Goal: Task Accomplishment & Management: Use online tool/utility

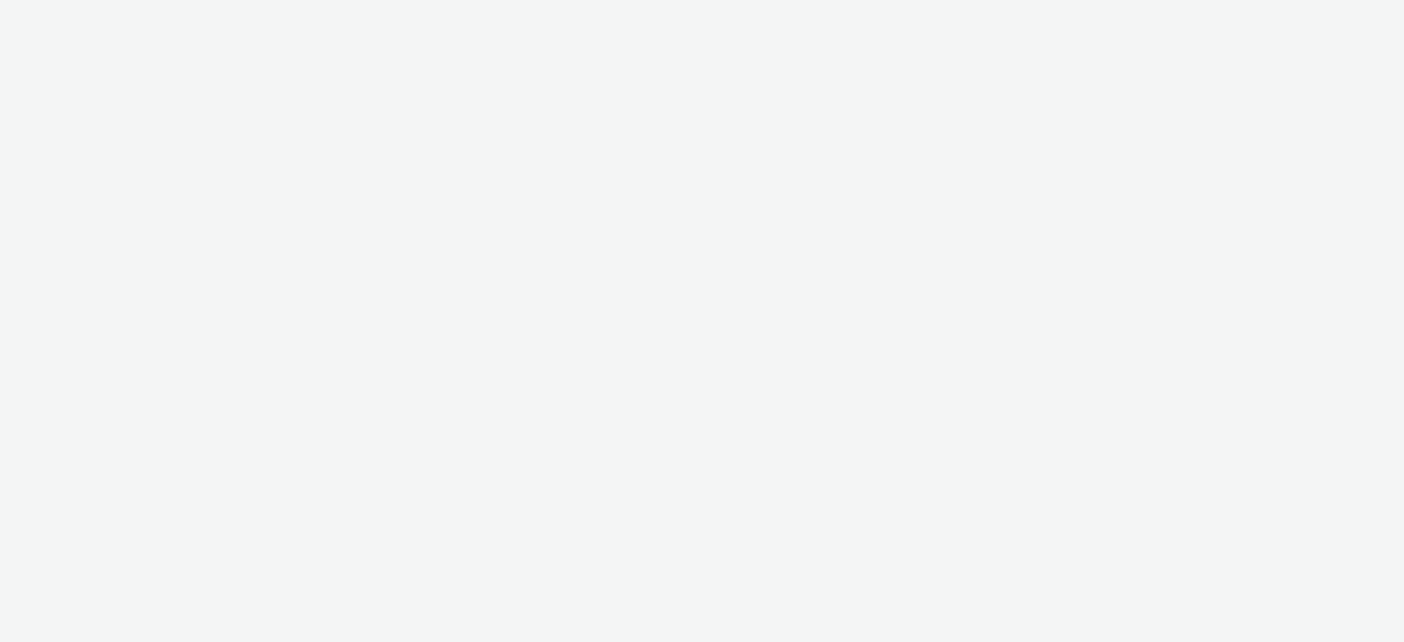
select select "43747a01-9d8e-4dea-a0e4-a98d33cfba61"
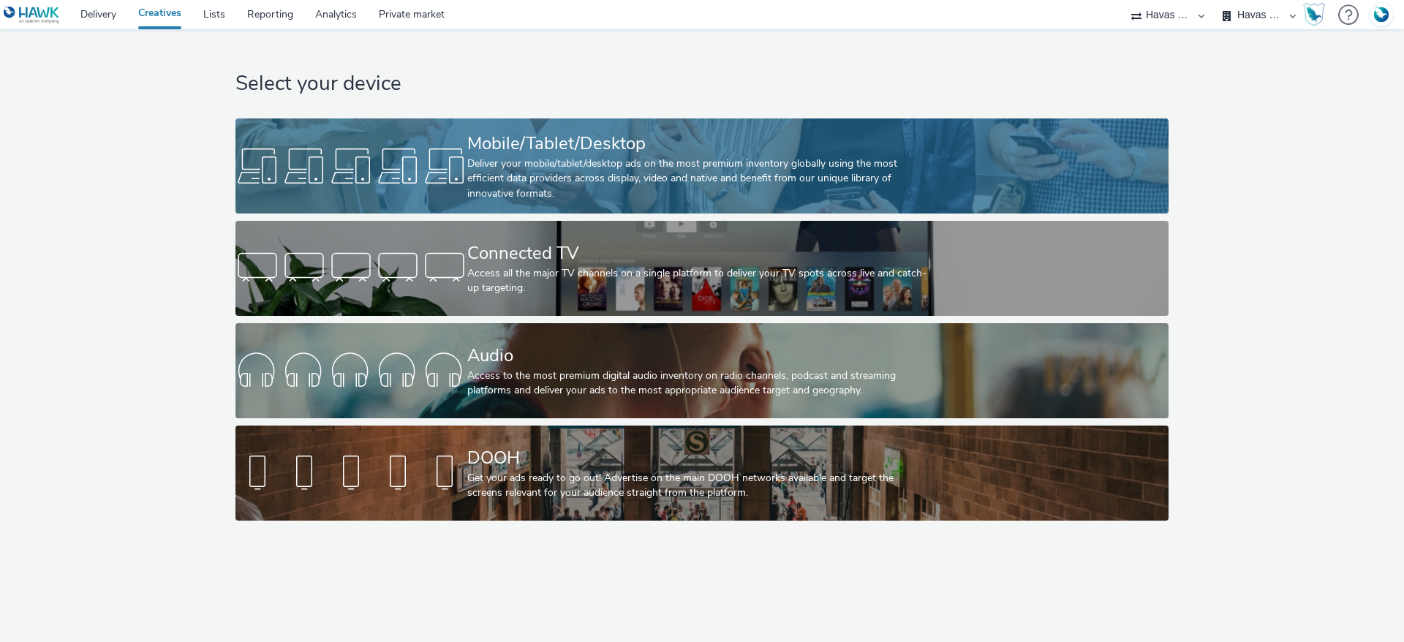
click at [629, 168] on div "Deliver your mobile/tablet/desktop ads on the most premium inventory globally u…" at bounding box center [699, 178] width 464 height 45
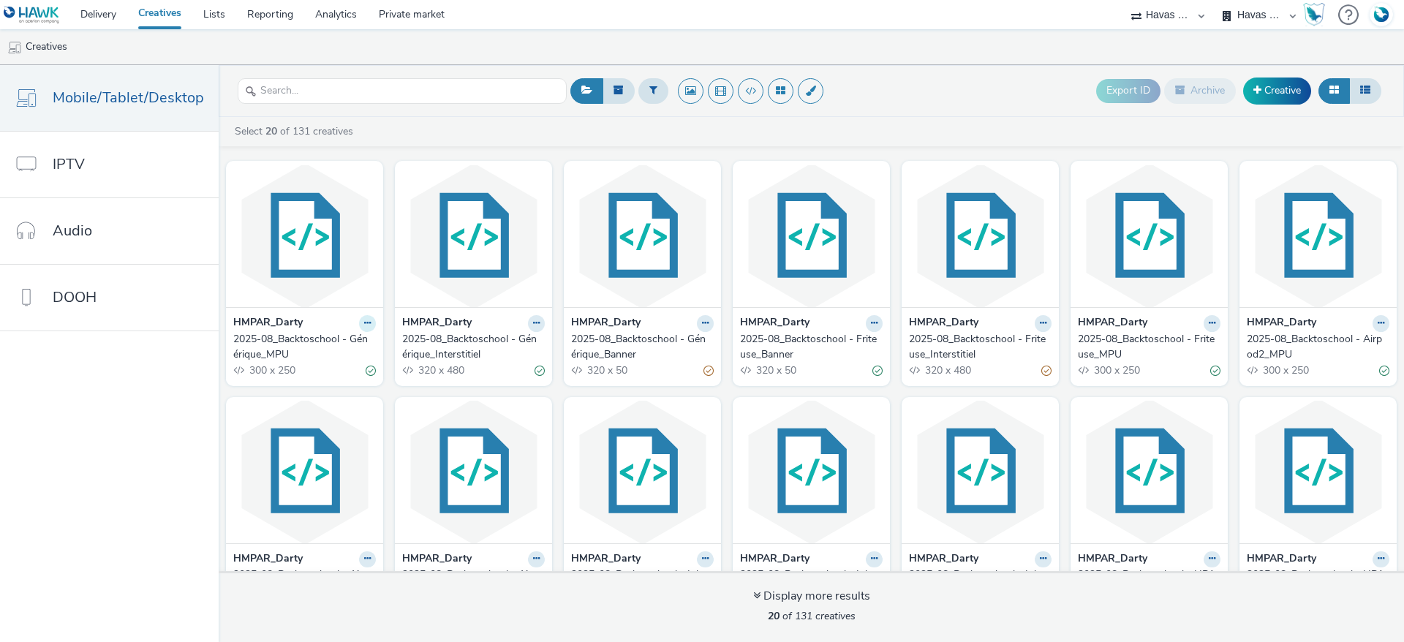
click at [364, 319] on icon at bounding box center [367, 323] width 7 height 9
click at [318, 352] on link "Edit" at bounding box center [321, 348] width 110 height 29
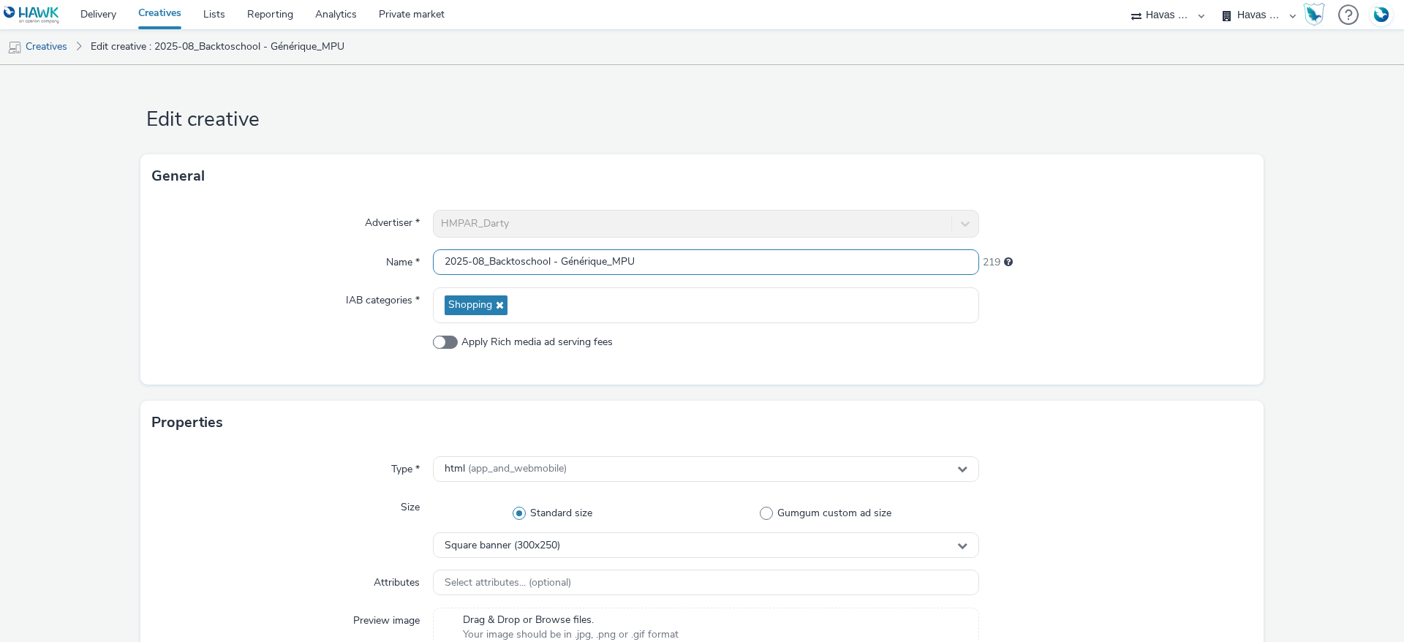
drag, startPoint x: 649, startPoint y: 254, endPoint x: 330, endPoint y: 263, distance: 318.9
click at [330, 263] on div "Name * 2025-08_Backtoschool - Générique_MPU 219" at bounding box center [702, 262] width 1100 height 26
click at [55, 42] on link "Creatives" at bounding box center [37, 46] width 75 height 35
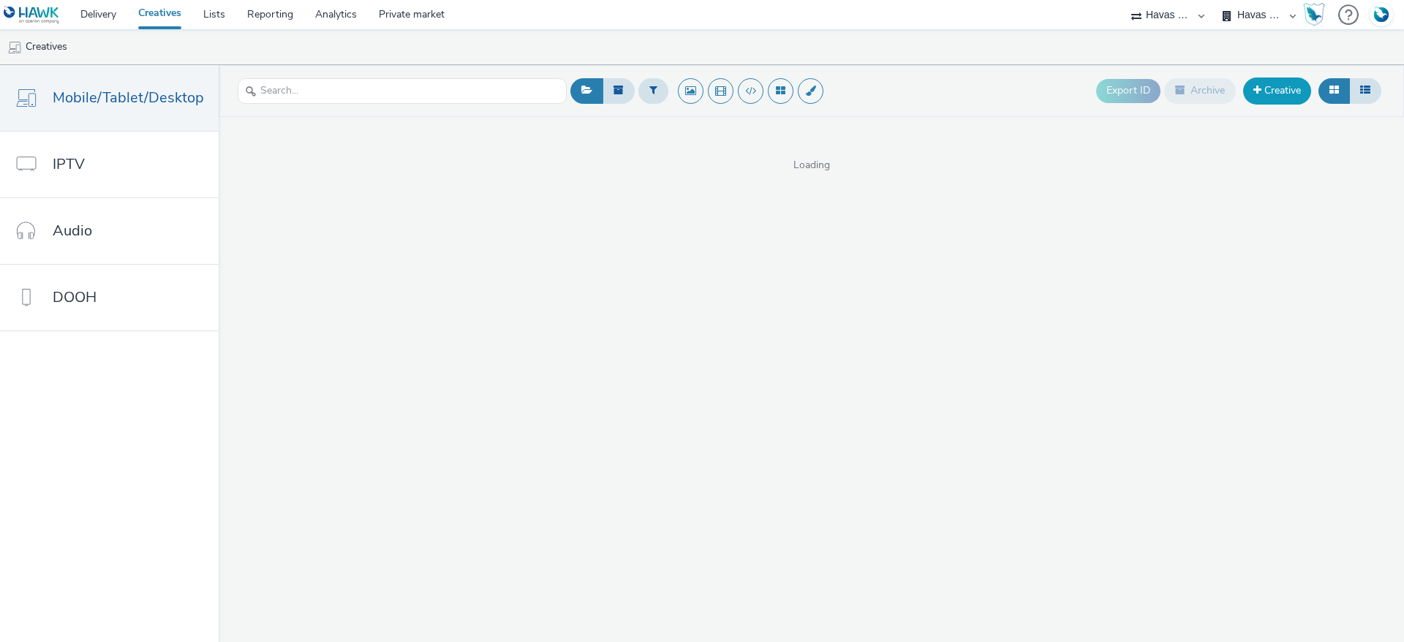
click at [1293, 98] on link "Creative" at bounding box center [1277, 90] width 68 height 26
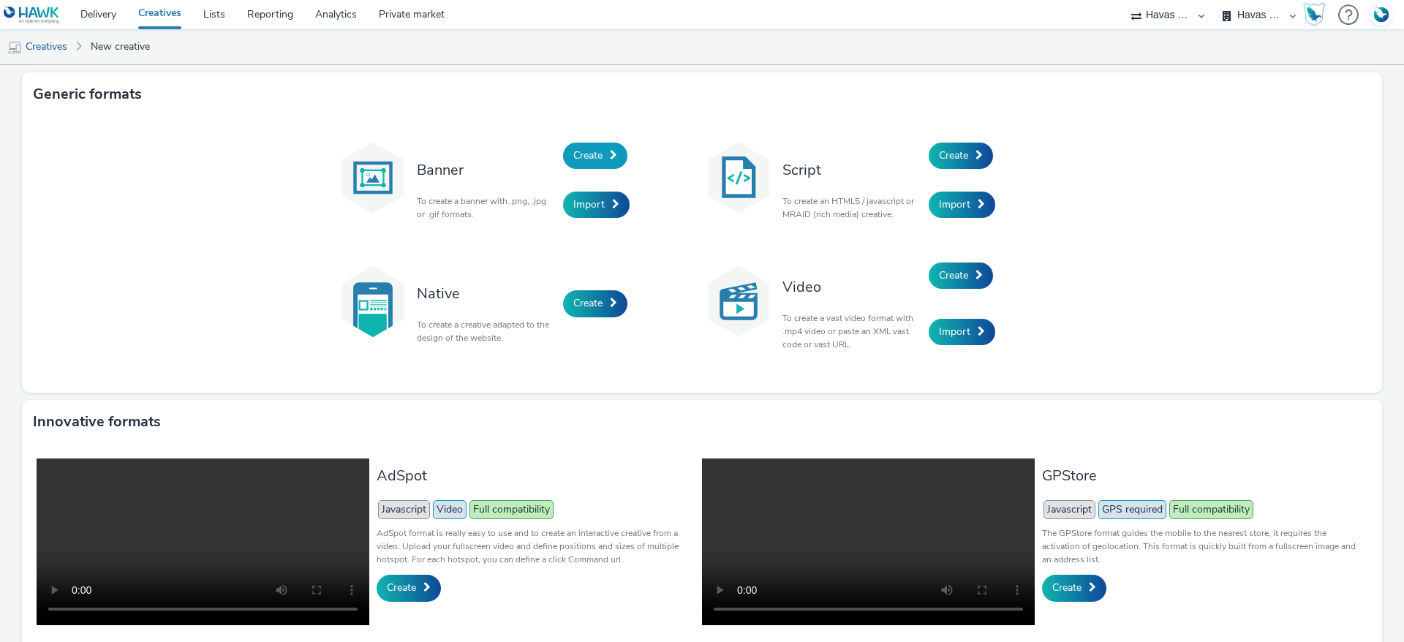
click at [573, 150] on span "Create" at bounding box center [587, 155] width 29 height 14
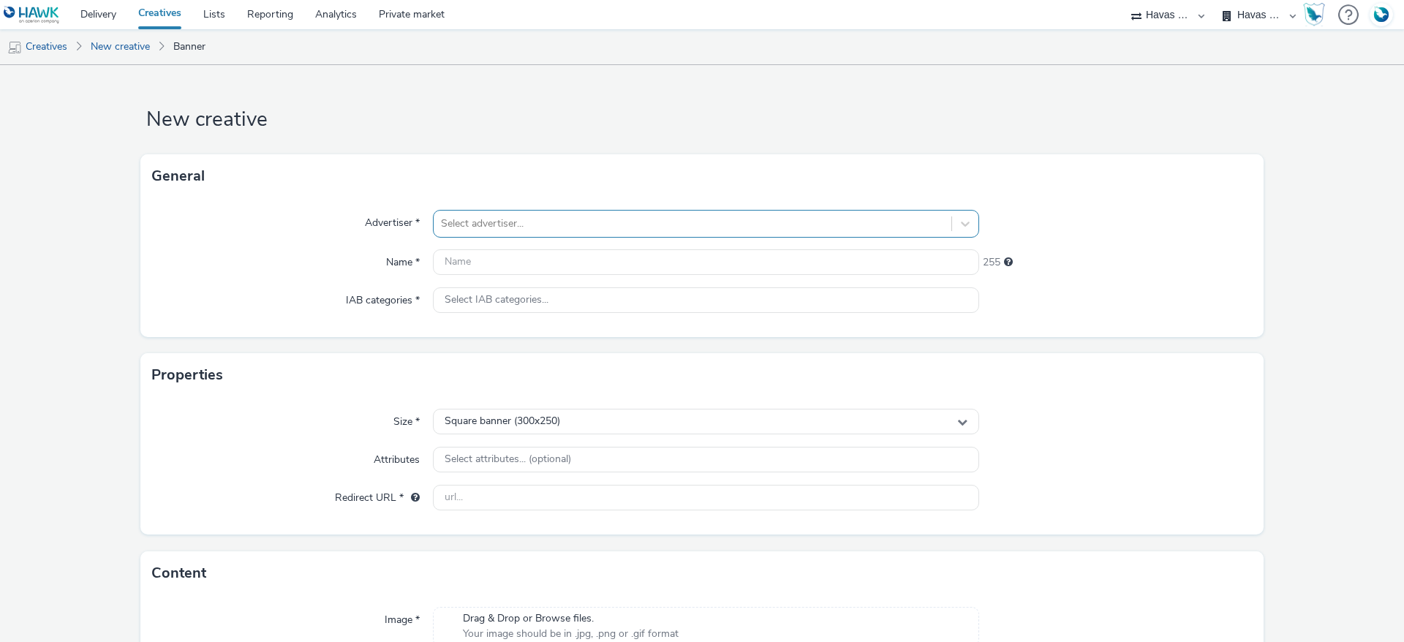
click at [499, 225] on div at bounding box center [692, 224] width 503 height 18
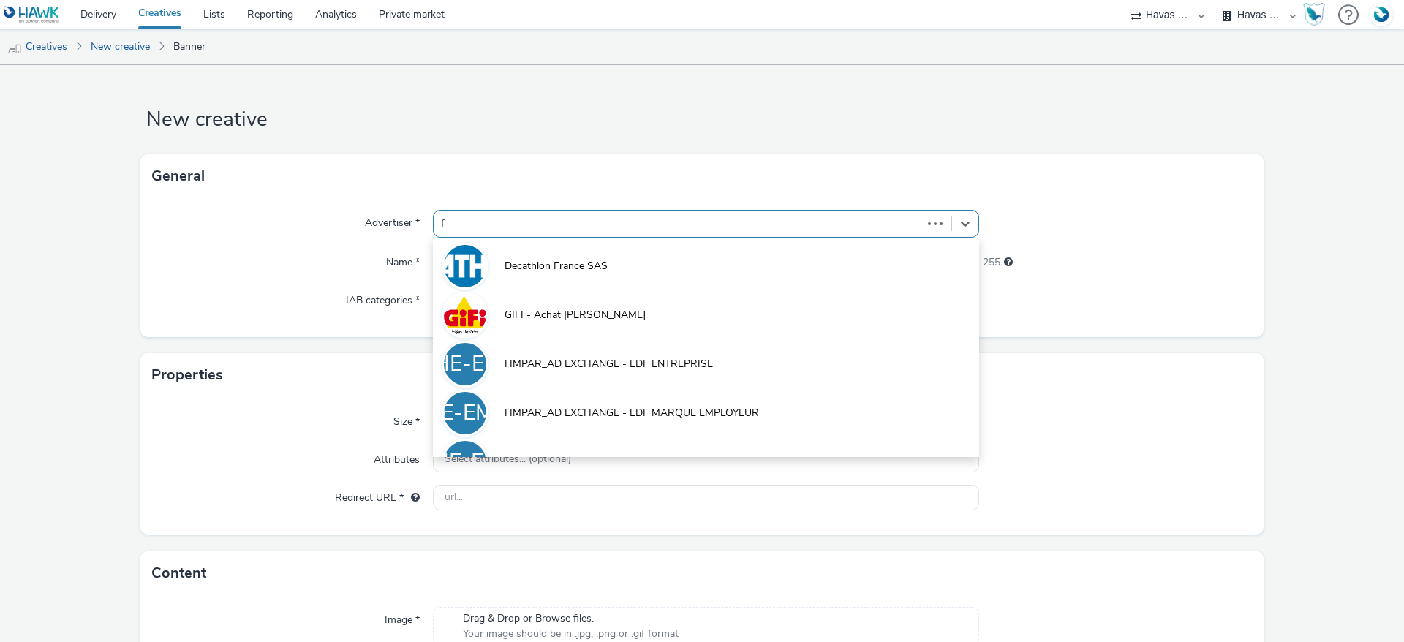
type input "fn"
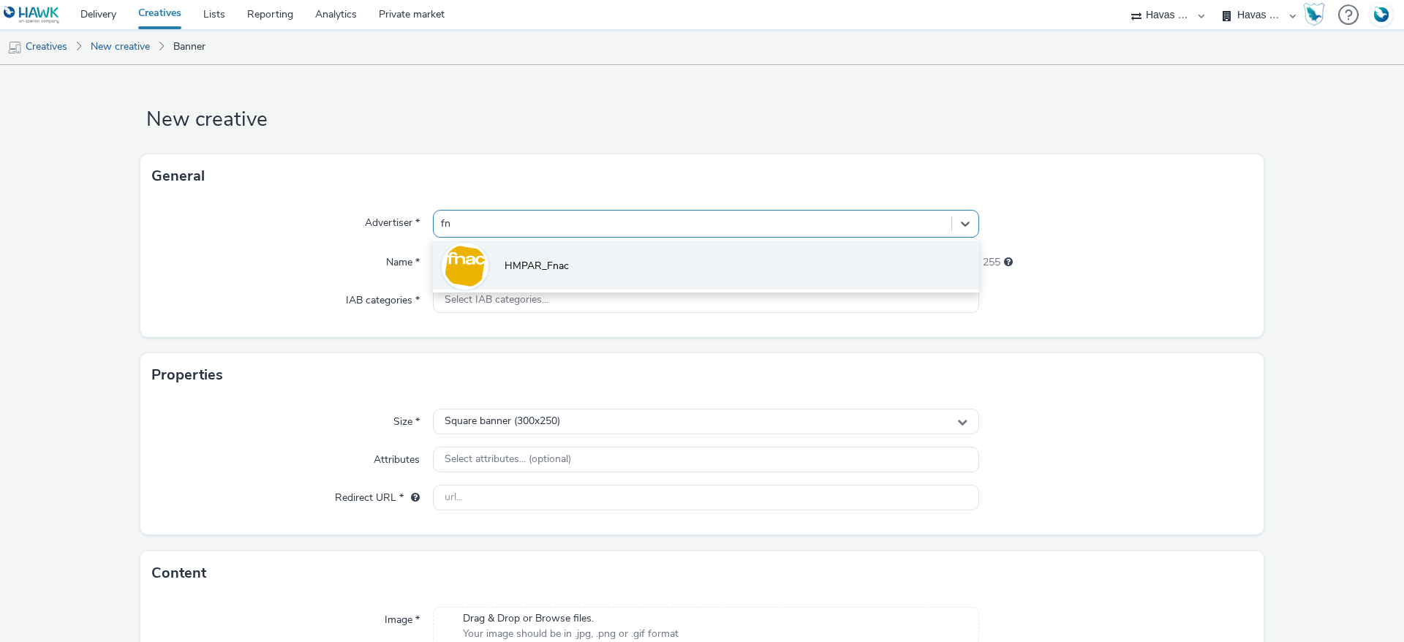
click at [529, 254] on li "HMPAR_Fnac" at bounding box center [706, 265] width 546 height 49
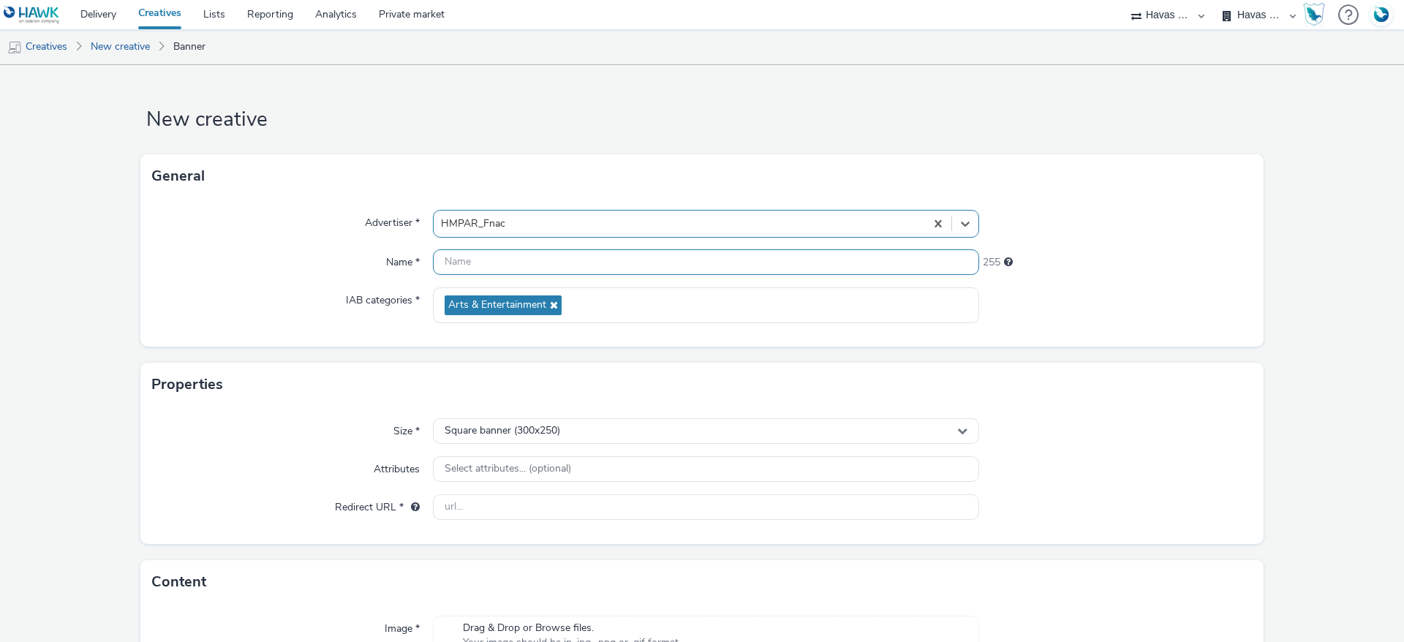
click at [509, 262] on input "text" at bounding box center [706, 262] width 546 height 26
paste input "2025-08_Backtoschool - Générique_MPU"
click at [193, 296] on div "IAB categories *" at bounding box center [292, 305] width 281 height 36
click at [478, 262] on input "2025-08_Backtoschool - Générique_MPU" at bounding box center [706, 262] width 546 height 26
click at [610, 258] on input "2025-09_Backtoschool - Générique_MPU" at bounding box center [706, 262] width 546 height 26
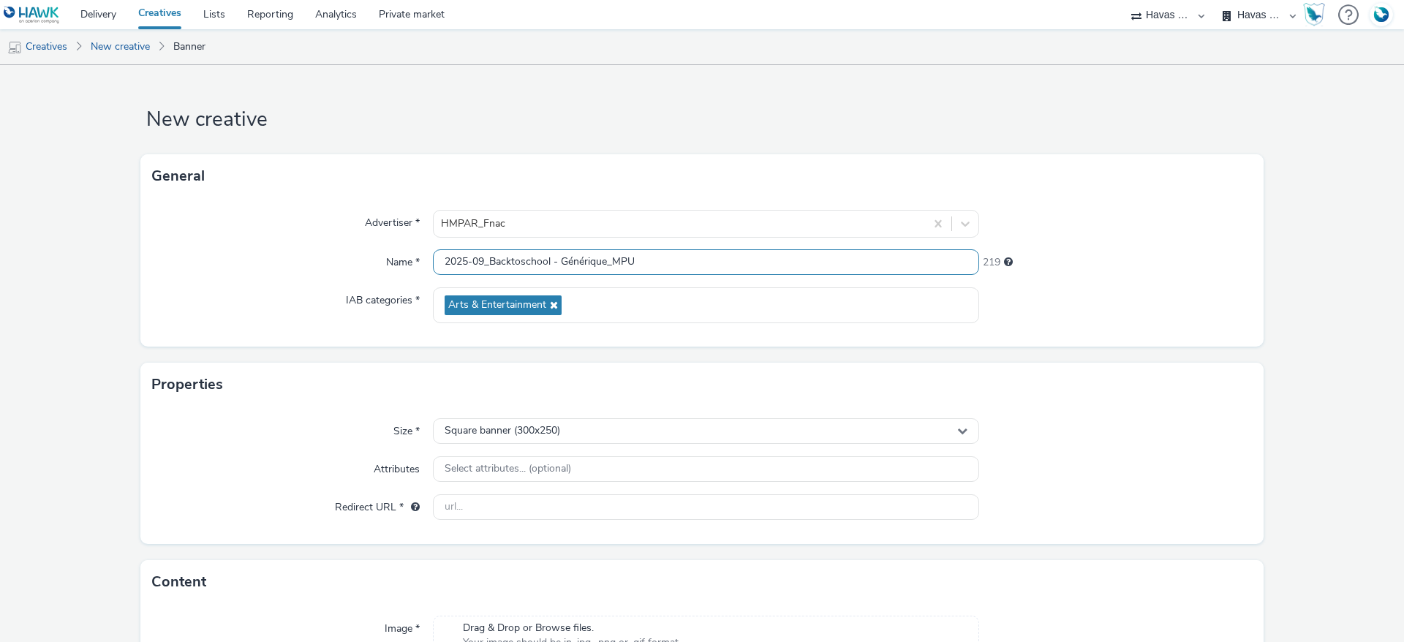
click at [548, 260] on input "2025-09_Backtoschool - Générique_MPU" at bounding box center [706, 262] width 546 height 26
drag, startPoint x: 547, startPoint y: 261, endPoint x: 487, endPoint y: 261, distance: 59.9
click at [487, 261] on input "2025-09_Backtoschool - Générique_MPU" at bounding box center [706, 262] width 546 height 26
drag, startPoint x: 523, startPoint y: 257, endPoint x: 485, endPoint y: 262, distance: 38.3
click at [485, 262] on input "2025-09_FnacPro - Générique_MPU" at bounding box center [706, 262] width 546 height 26
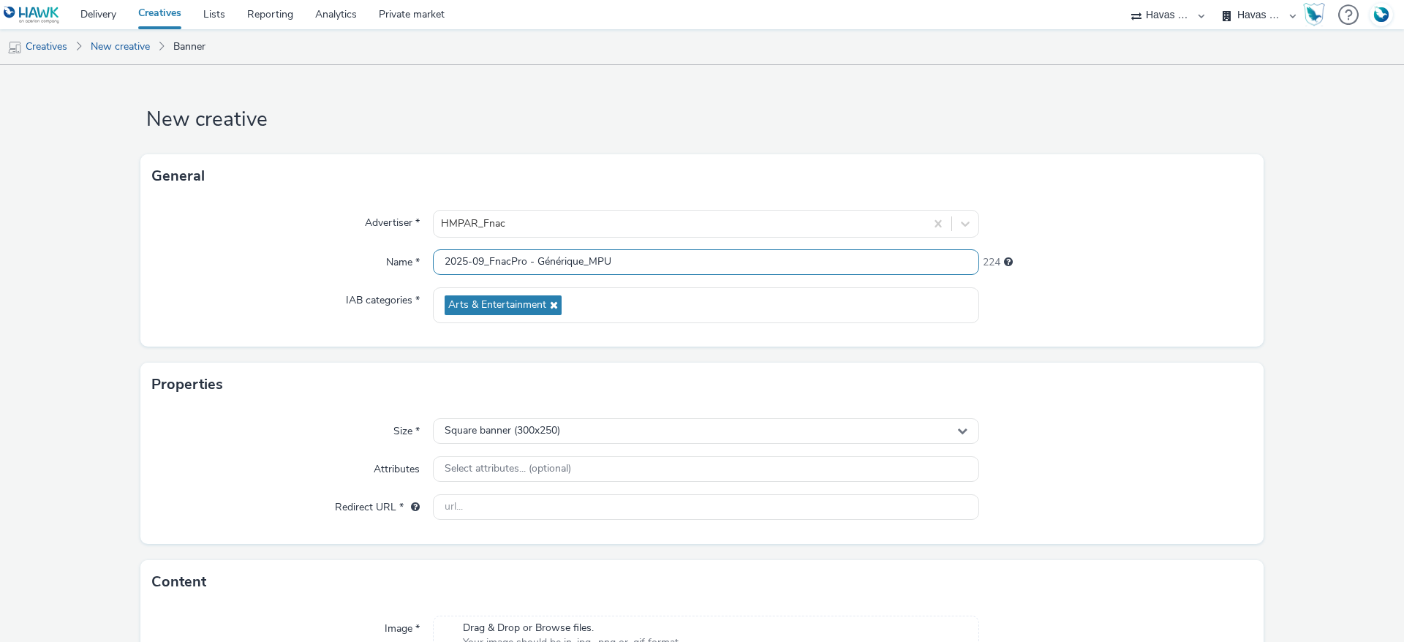
drag, startPoint x: 579, startPoint y: 261, endPoint x: 532, endPoint y: 261, distance: 46.8
click at [532, 261] on input "2025-09_FnacPro - Générique_MPU" at bounding box center [706, 262] width 546 height 26
type input "2025-09_FnacPro - [DATE]_MPU"
click at [254, 257] on div "Name *" at bounding box center [292, 262] width 281 height 26
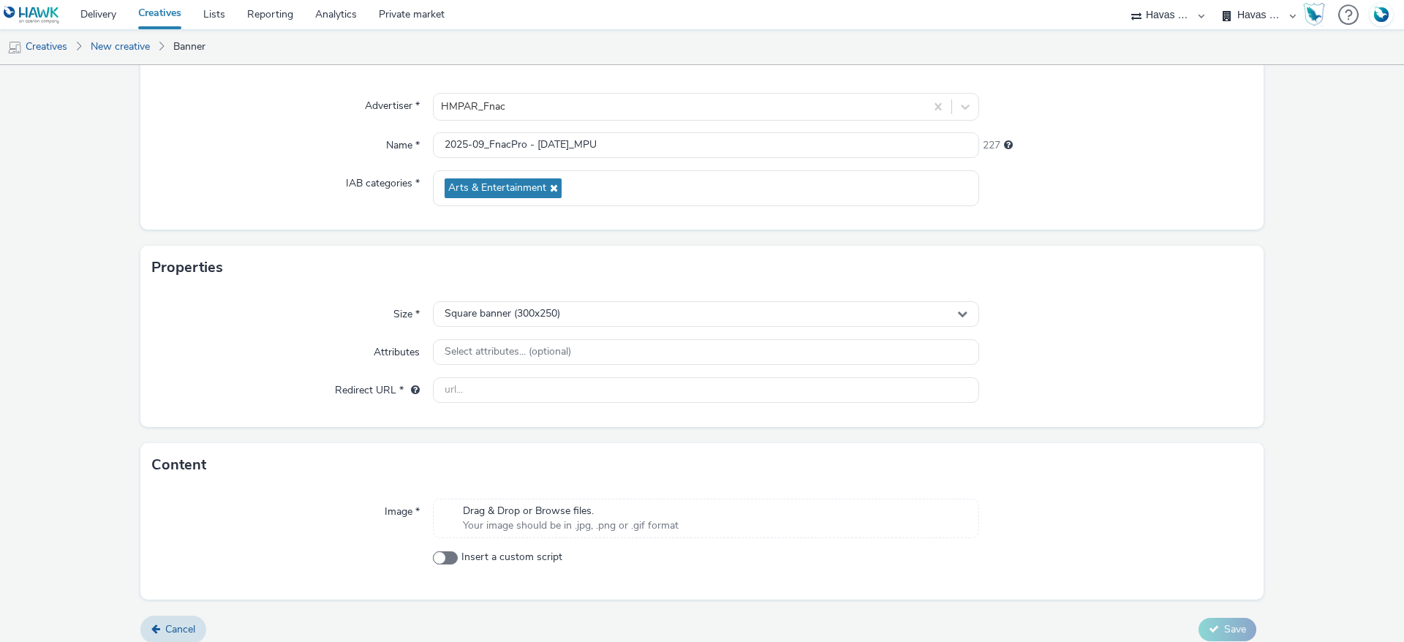
scroll to position [129, 0]
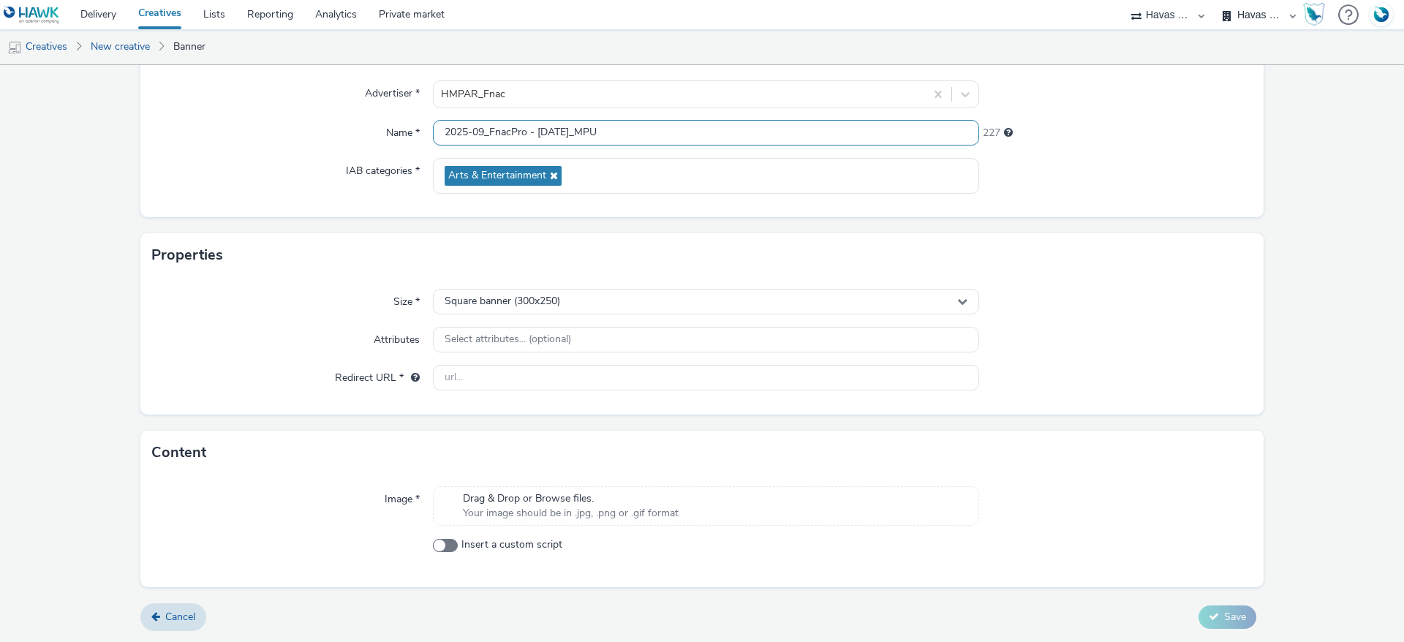
drag, startPoint x: 614, startPoint y: 133, endPoint x: 347, endPoint y: 127, distance: 266.9
click at [347, 127] on div "Name * 2025-09_FnacPro - [DATE]_MPU 227" at bounding box center [702, 133] width 1100 height 26
click at [181, 616] on span "Cancel" at bounding box center [180, 617] width 30 height 14
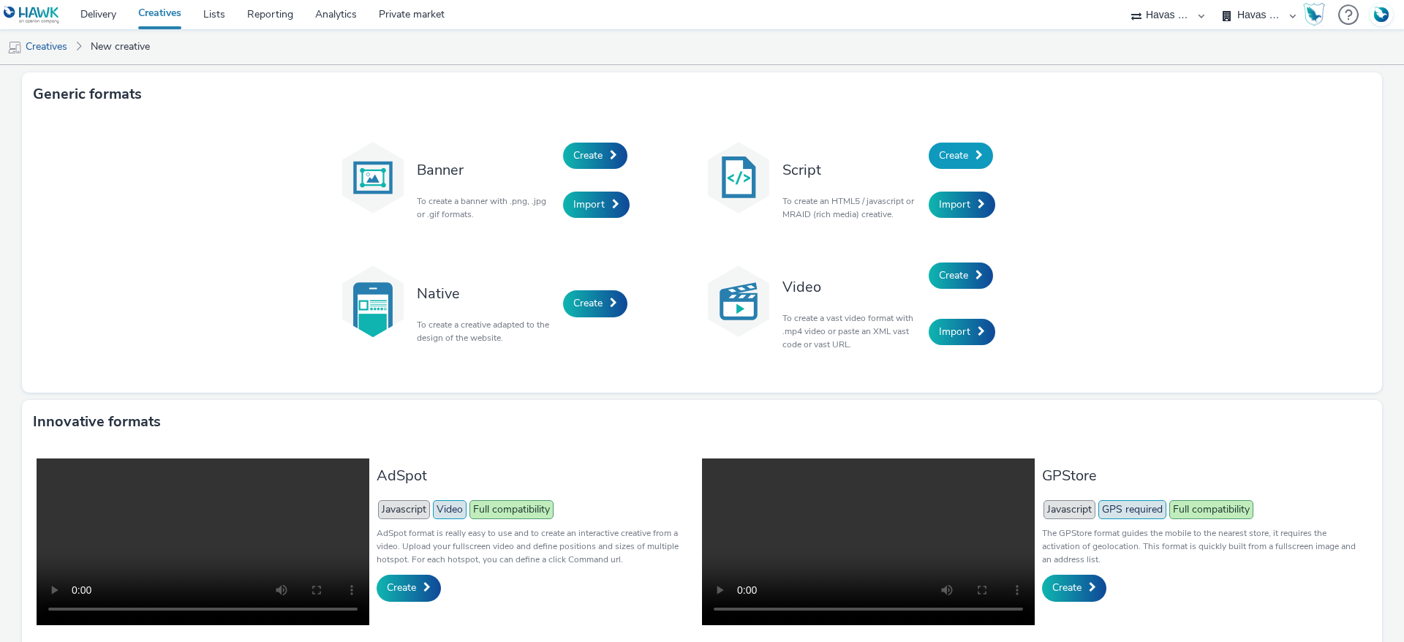
click at [966, 161] on link "Create" at bounding box center [960, 156] width 64 height 26
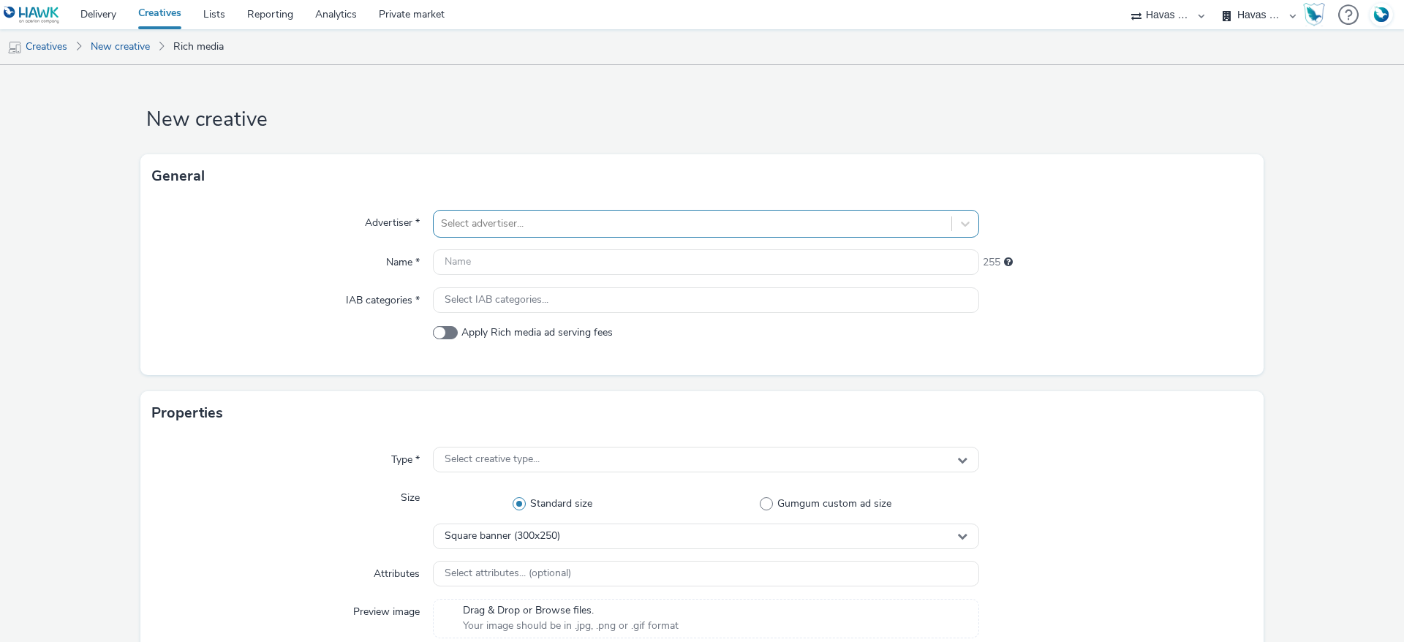
click at [473, 225] on div at bounding box center [692, 224] width 503 height 18
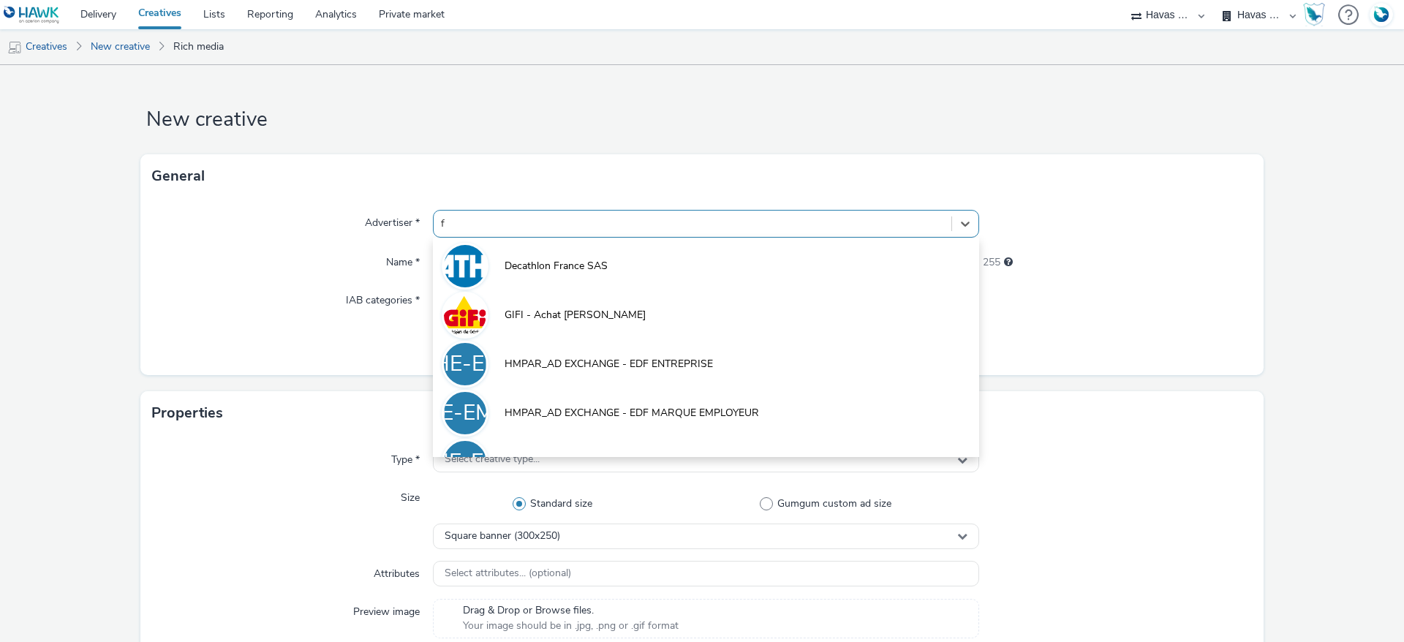
type input "fn"
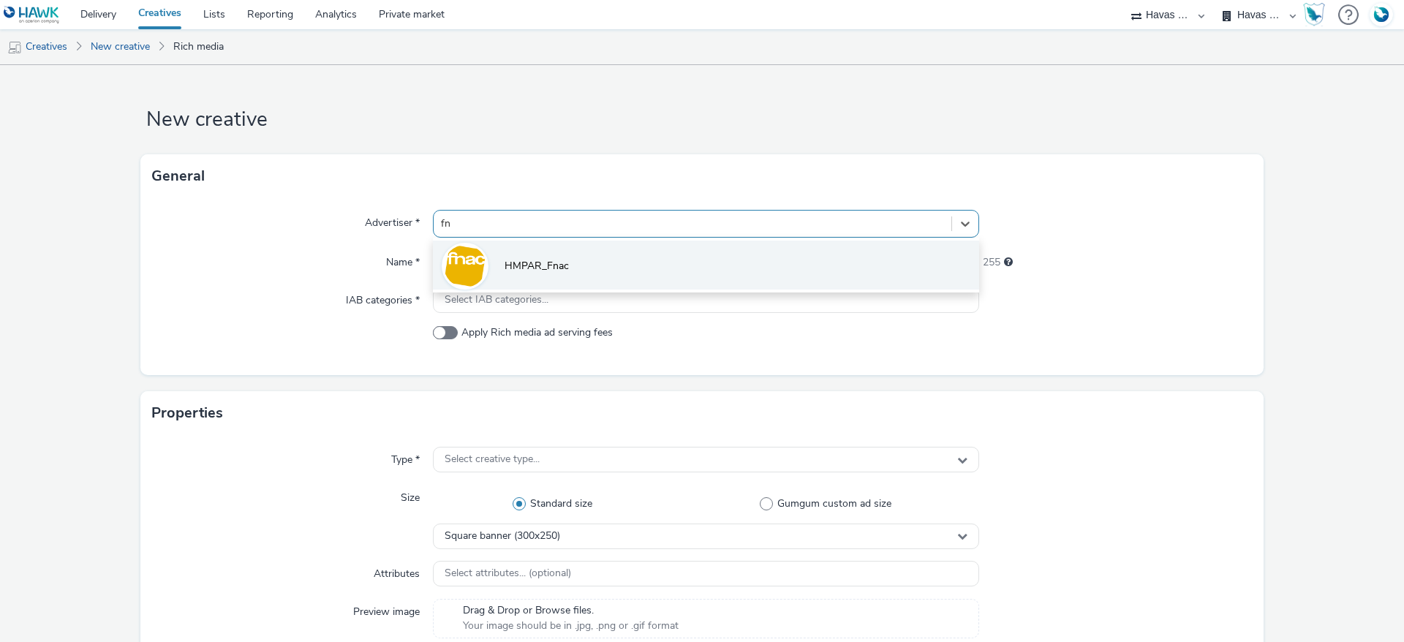
click at [529, 273] on span "HMPAR_Fnac" at bounding box center [536, 266] width 64 height 15
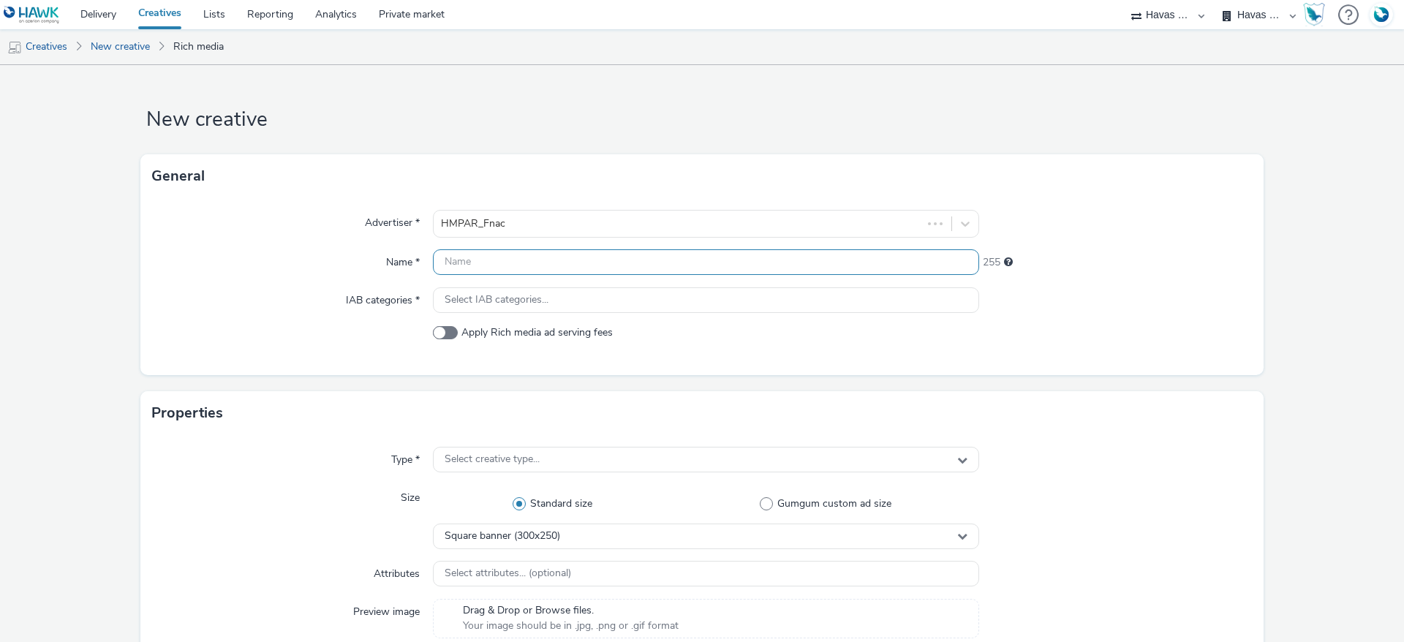
click at [523, 261] on input "text" at bounding box center [706, 262] width 546 height 26
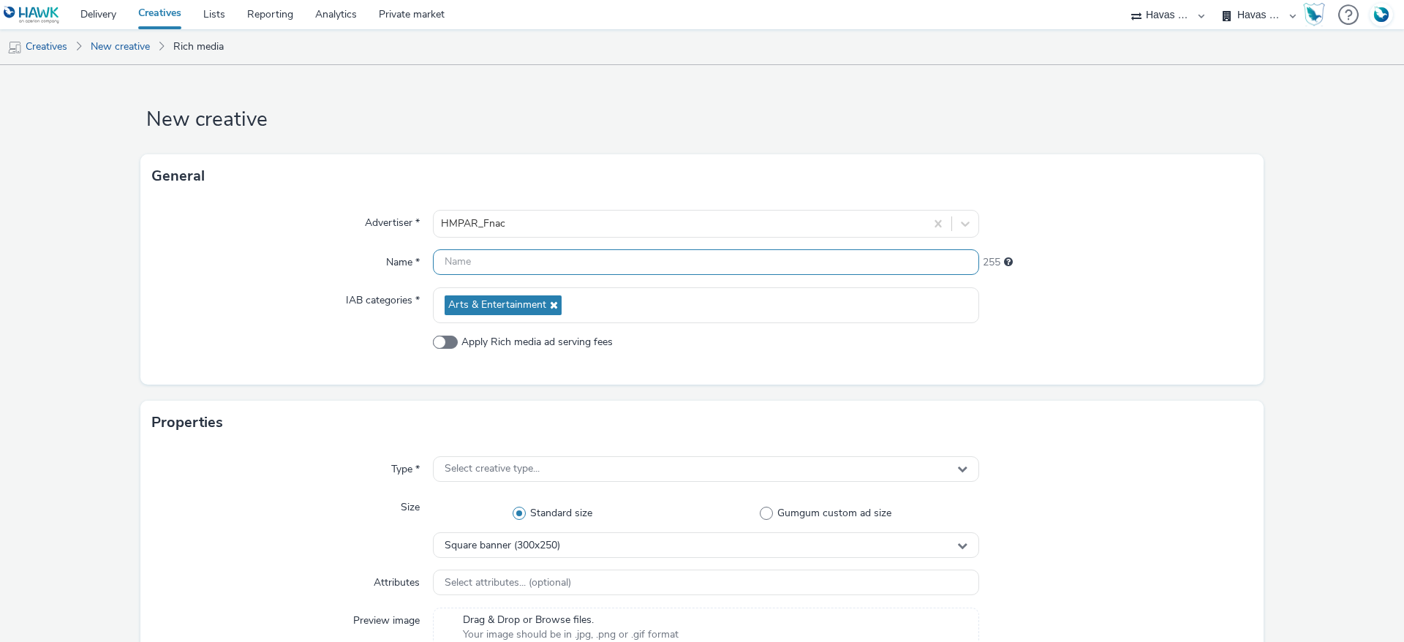
paste input "2025-09_FnacPro - [DATE]_MPU"
type input "2025-09_FnacPro - [DATE]_MPU"
click at [445, 341] on span at bounding box center [445, 342] width 25 height 13
click at [442, 341] on input "Apply Rich media ad serving fees" at bounding box center [438, 342] width 10 height 10
checkbox input "true"
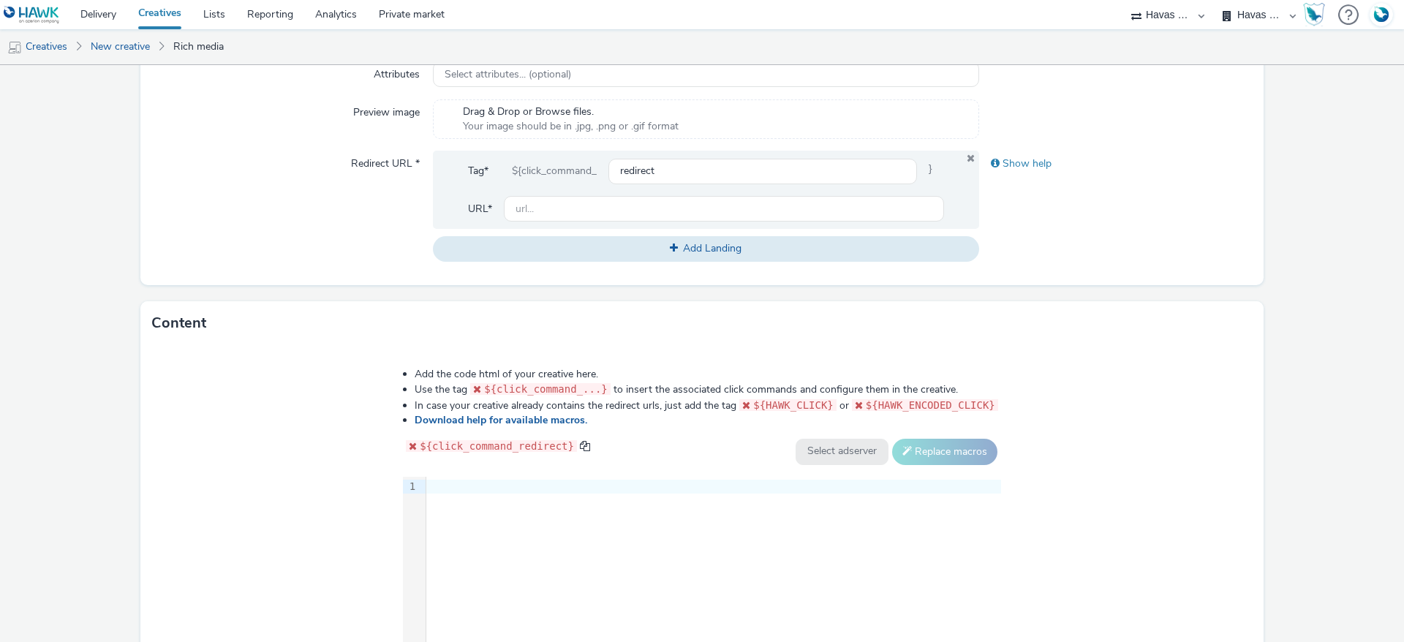
scroll to position [329, 0]
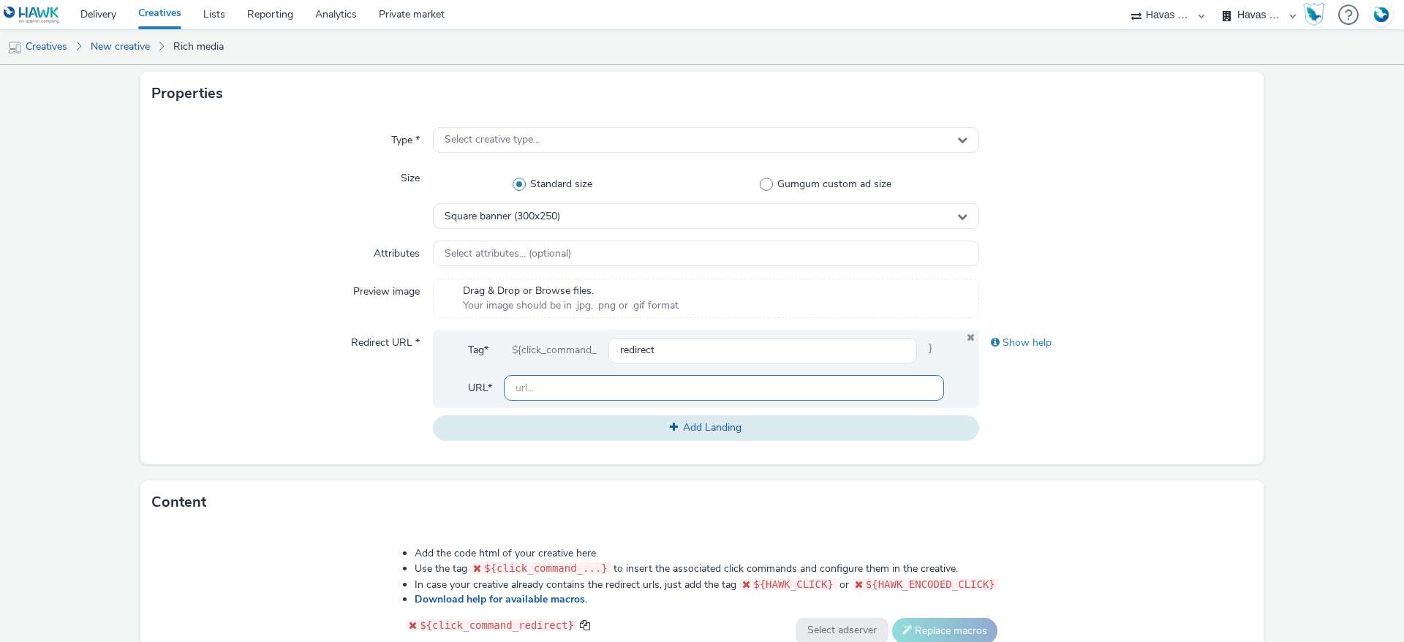
click at [551, 382] on input "text" at bounding box center [724, 388] width 440 height 26
paste input "[URL][DOMAIN_NAME]"
type input "[URL][DOMAIN_NAME]"
click at [142, 257] on div "Type * Select creative type... Size Standard size Gumgum custom ad size Square …" at bounding box center [701, 290] width 1123 height 349
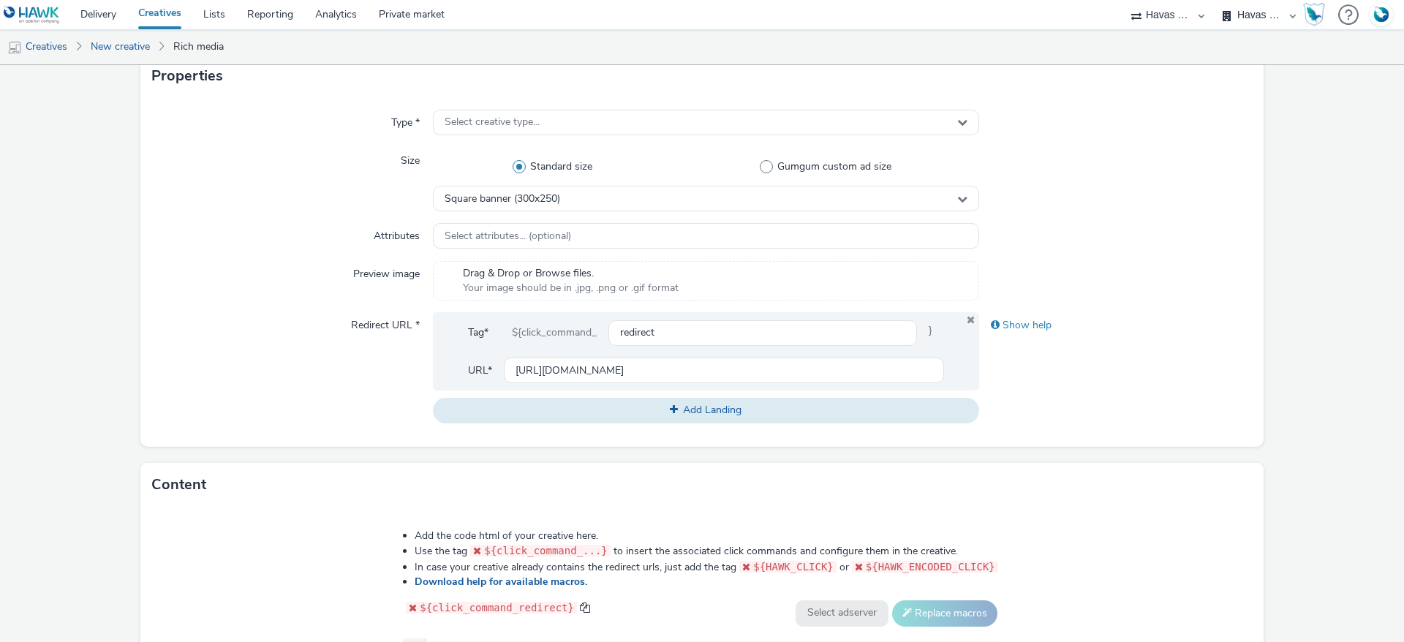
scroll to position [219, 0]
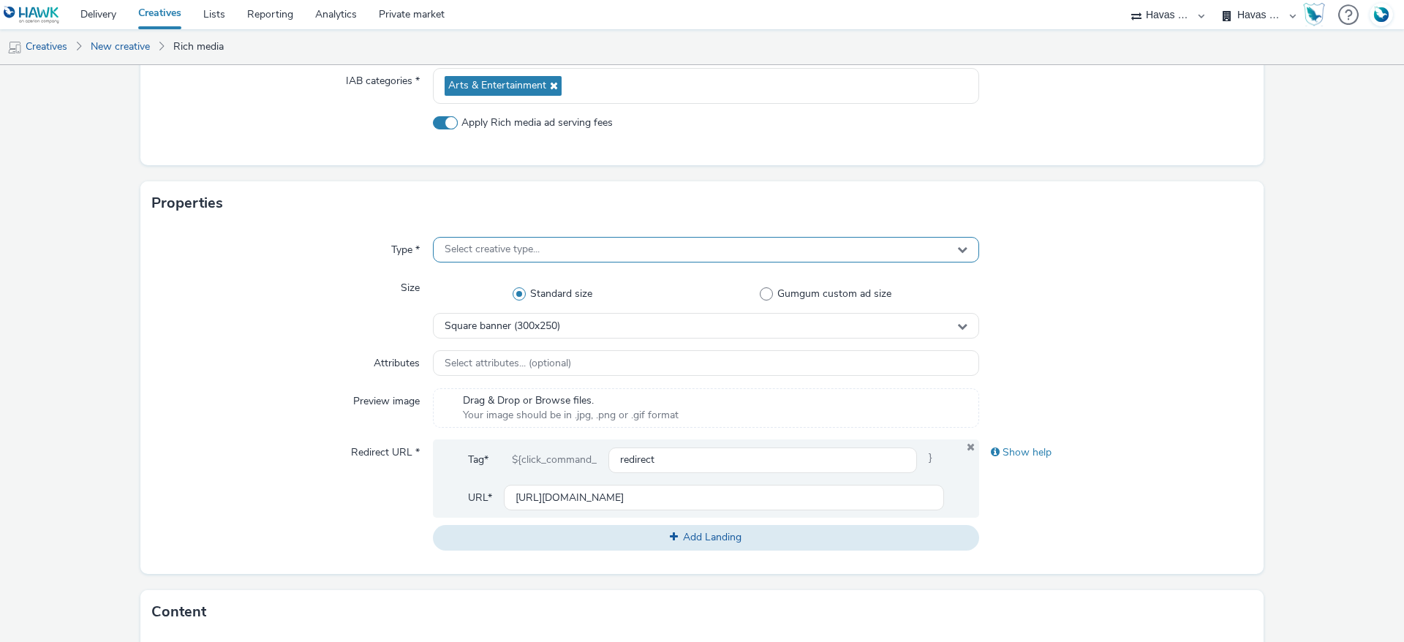
click at [580, 247] on div "Select creative type..." at bounding box center [706, 250] width 546 height 26
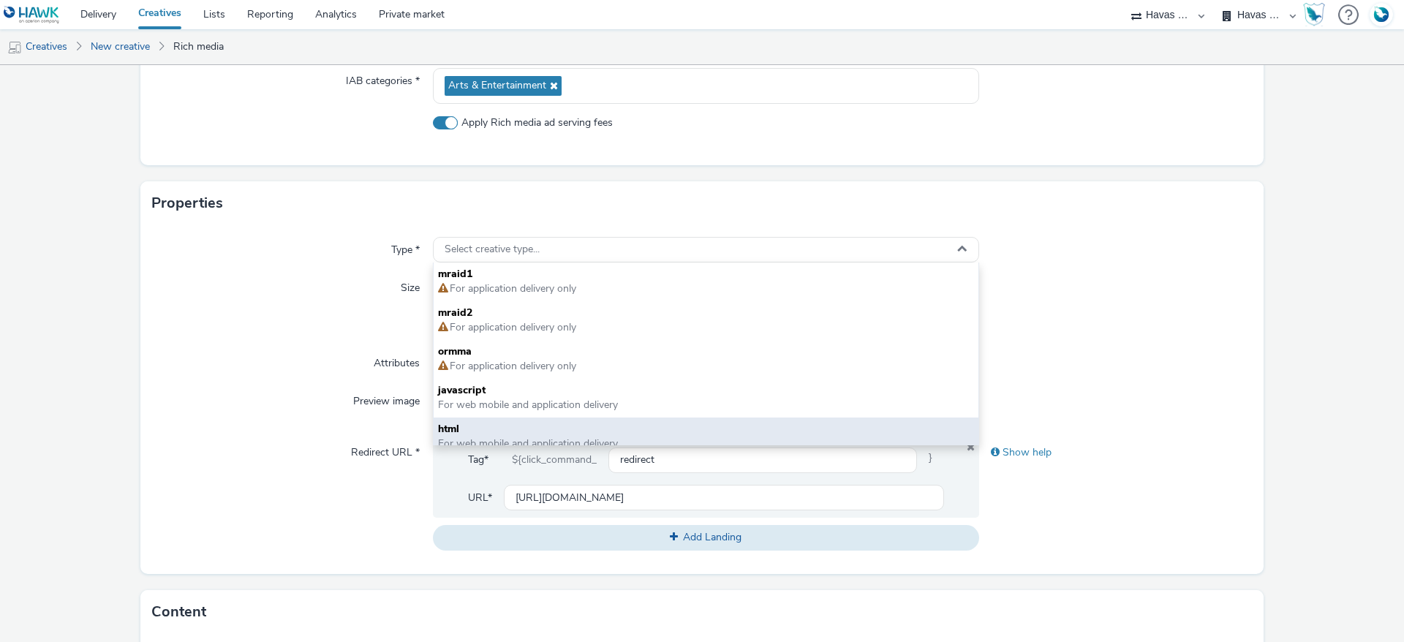
click at [464, 423] on span "html" at bounding box center [706, 429] width 536 height 15
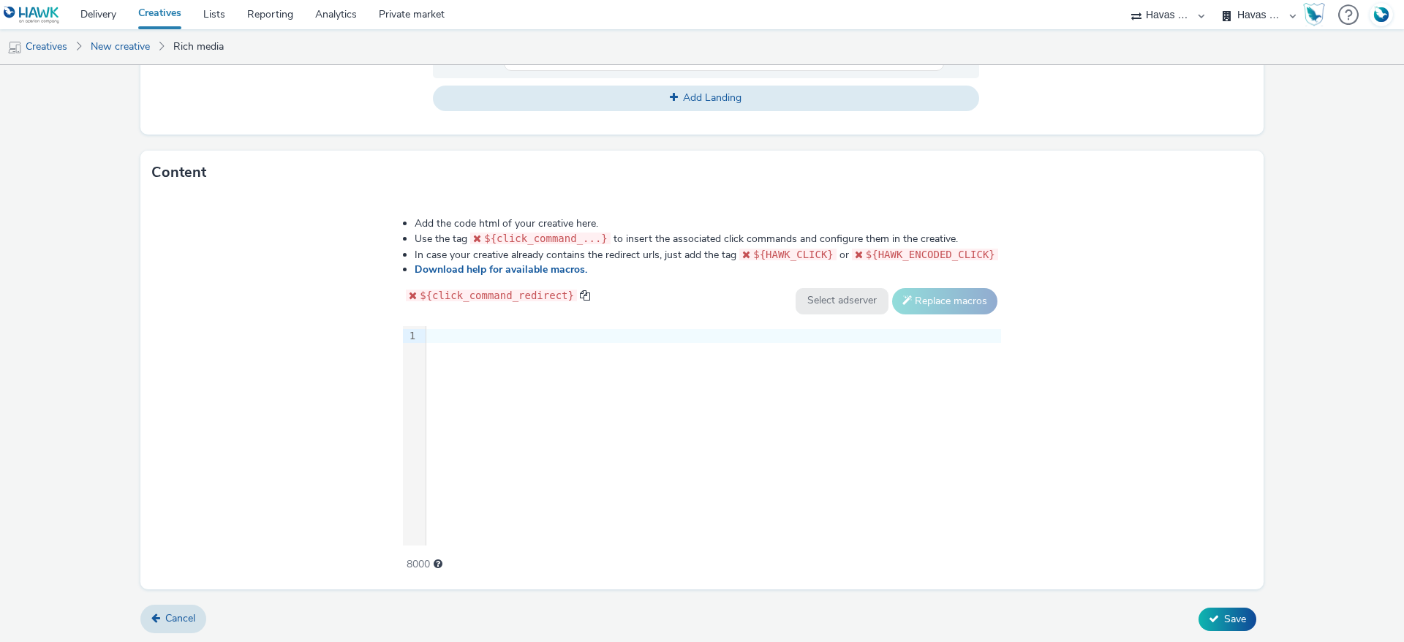
scroll to position [659, 0]
click at [483, 420] on div "9 1 ›" at bounding box center [702, 434] width 598 height 219
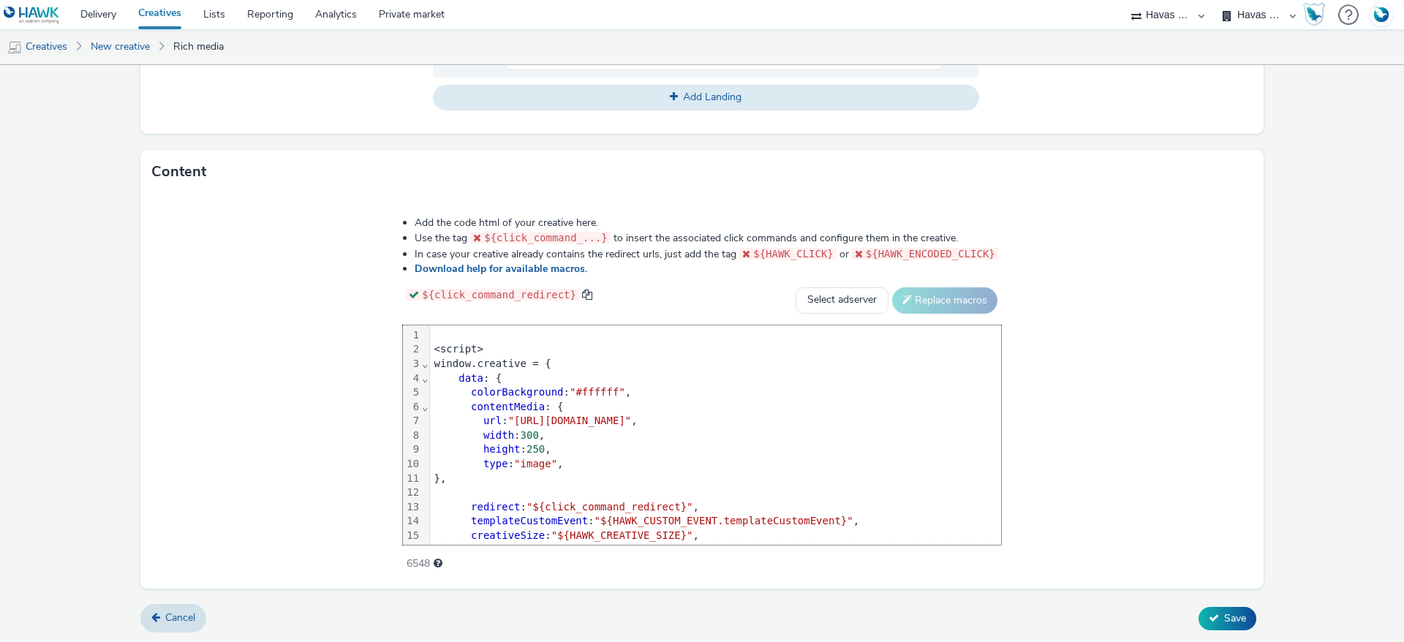
scroll to position [505, 0]
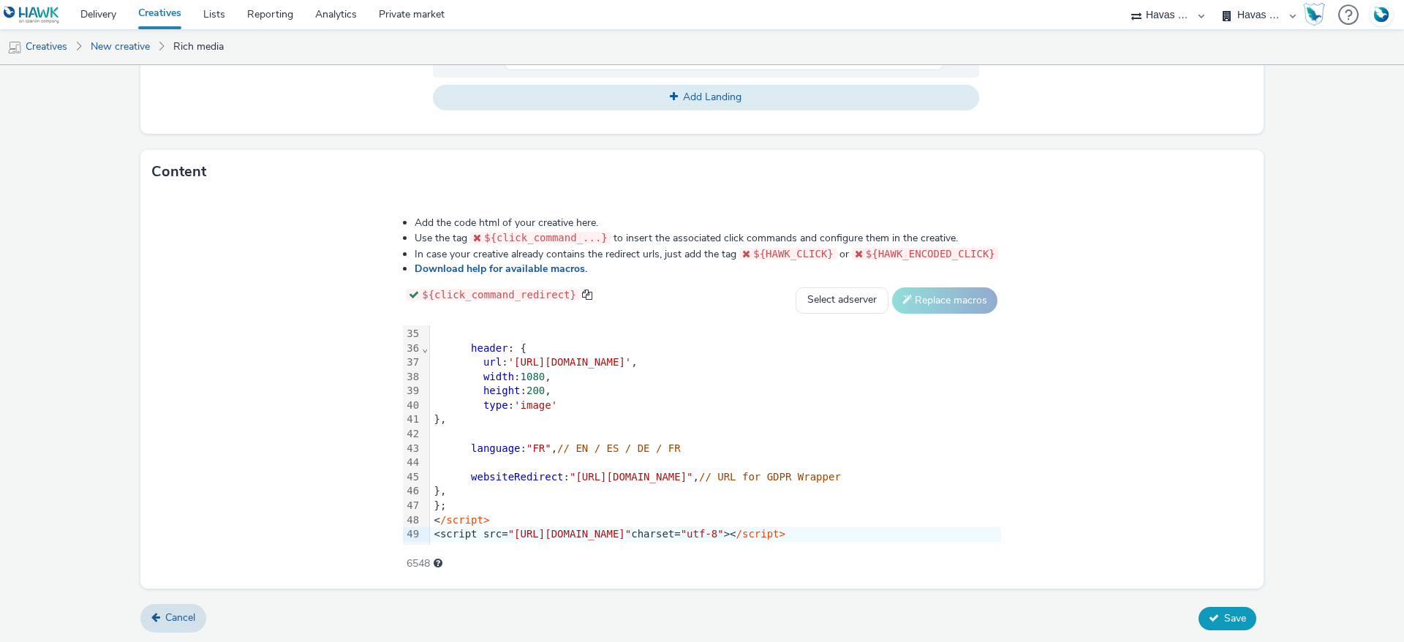
click at [1208, 613] on icon at bounding box center [1213, 618] width 10 height 10
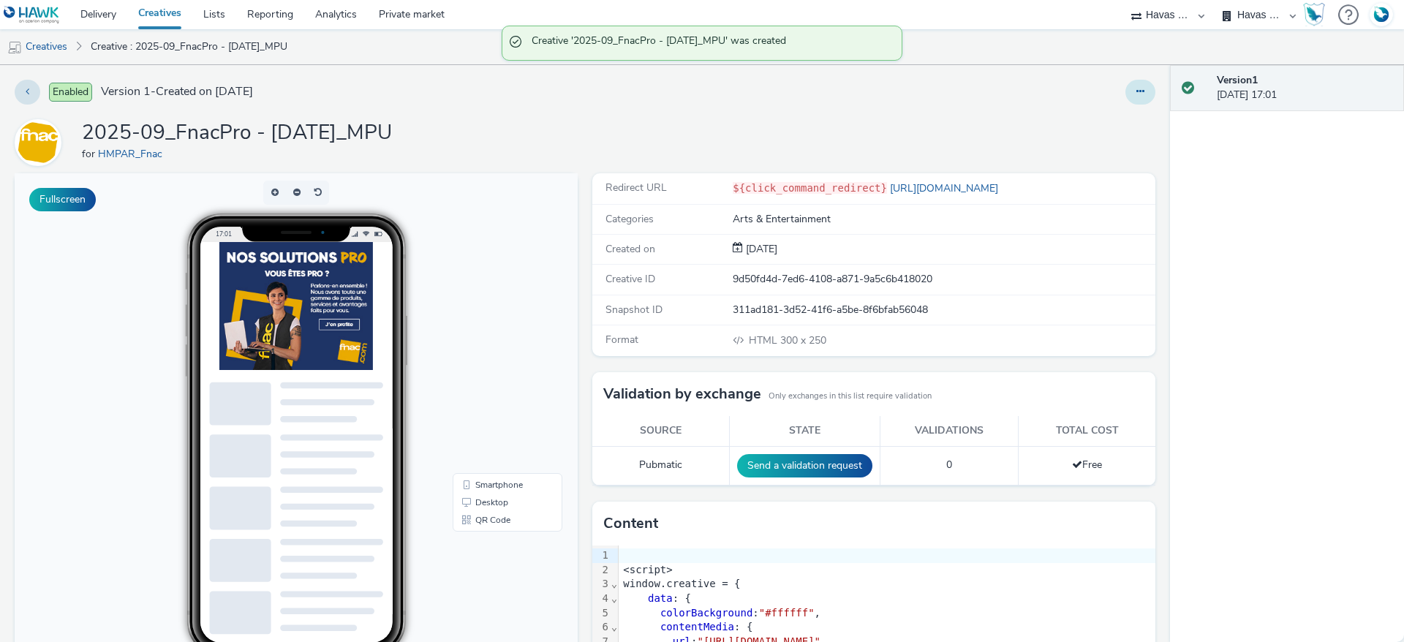
click at [1125, 85] on button at bounding box center [1140, 92] width 30 height 25
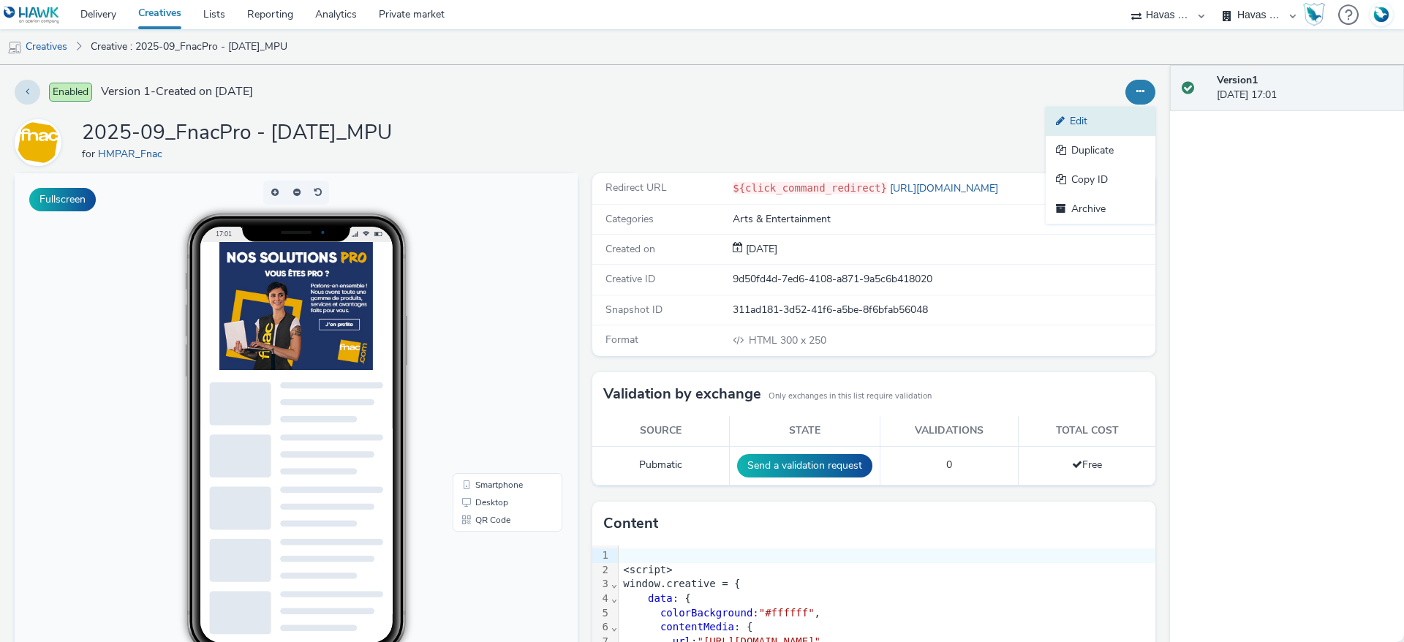
click at [1105, 113] on link "Edit" at bounding box center [1100, 121] width 110 height 29
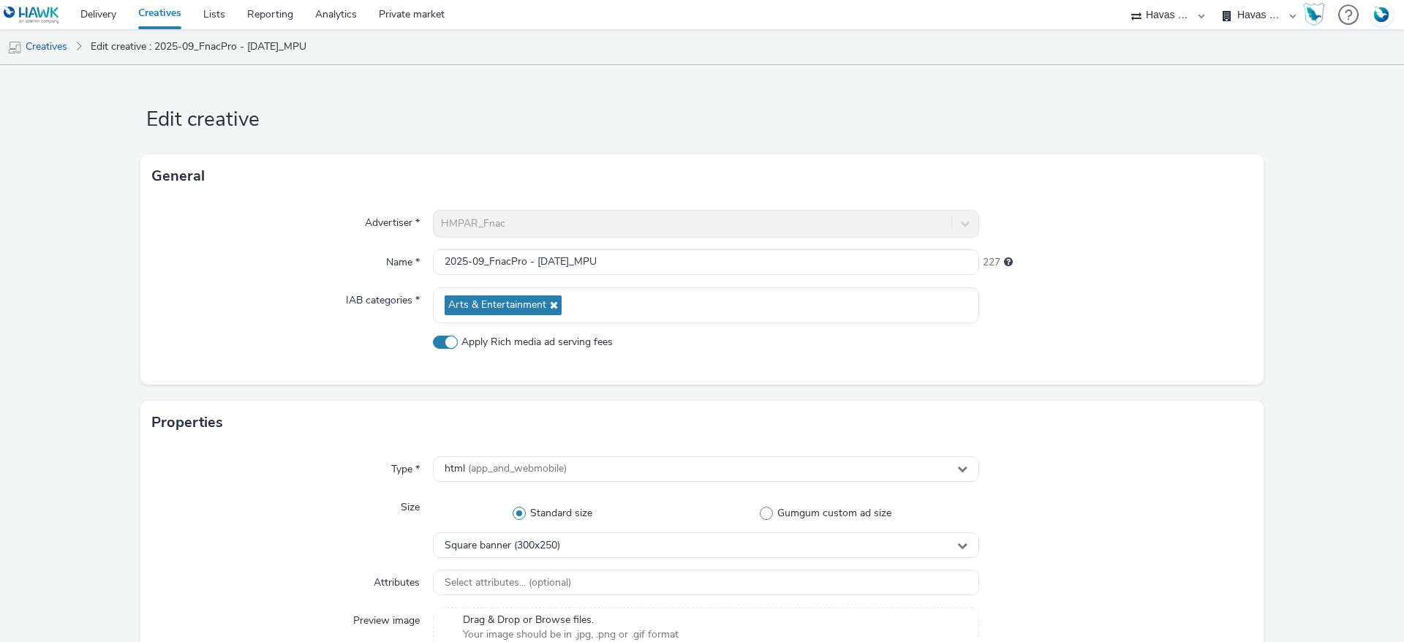
click at [455, 347] on label "Apply Rich media ad serving fees" at bounding box center [706, 342] width 546 height 15
click at [442, 347] on input "Apply Rich media ad serving fees" at bounding box center [438, 342] width 10 height 10
checkbox input "false"
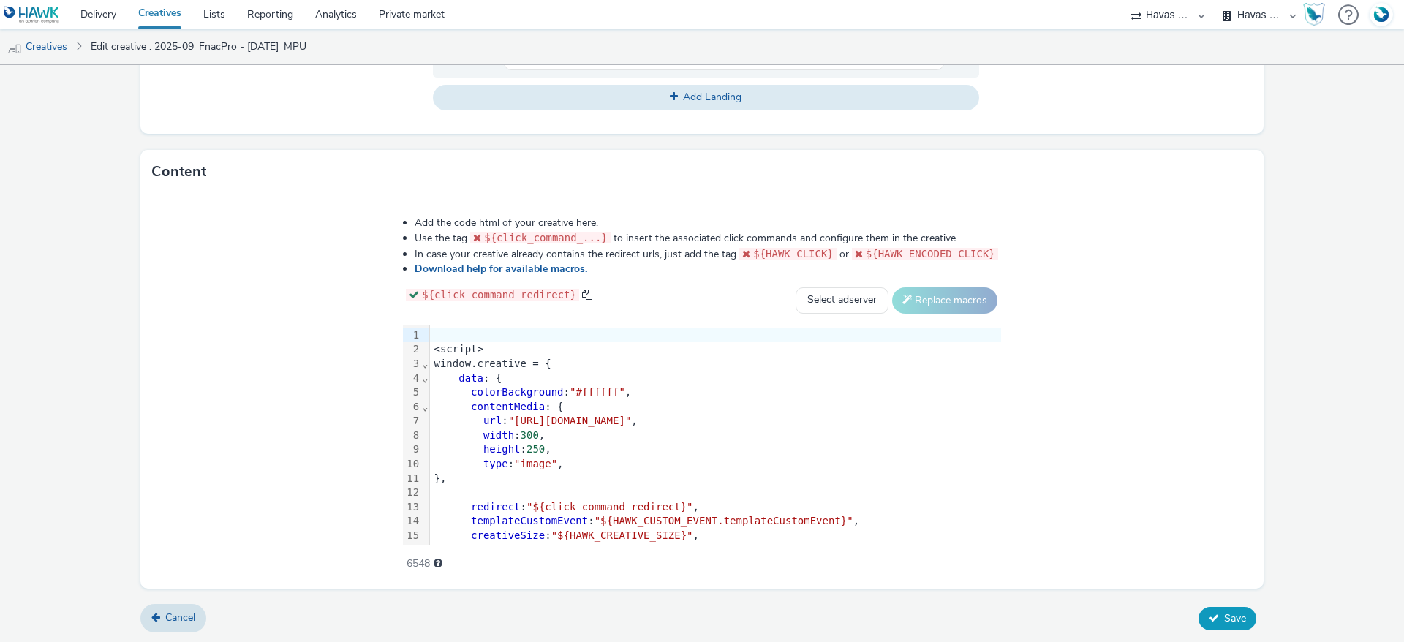
click at [1238, 624] on button "Save" at bounding box center [1227, 618] width 58 height 23
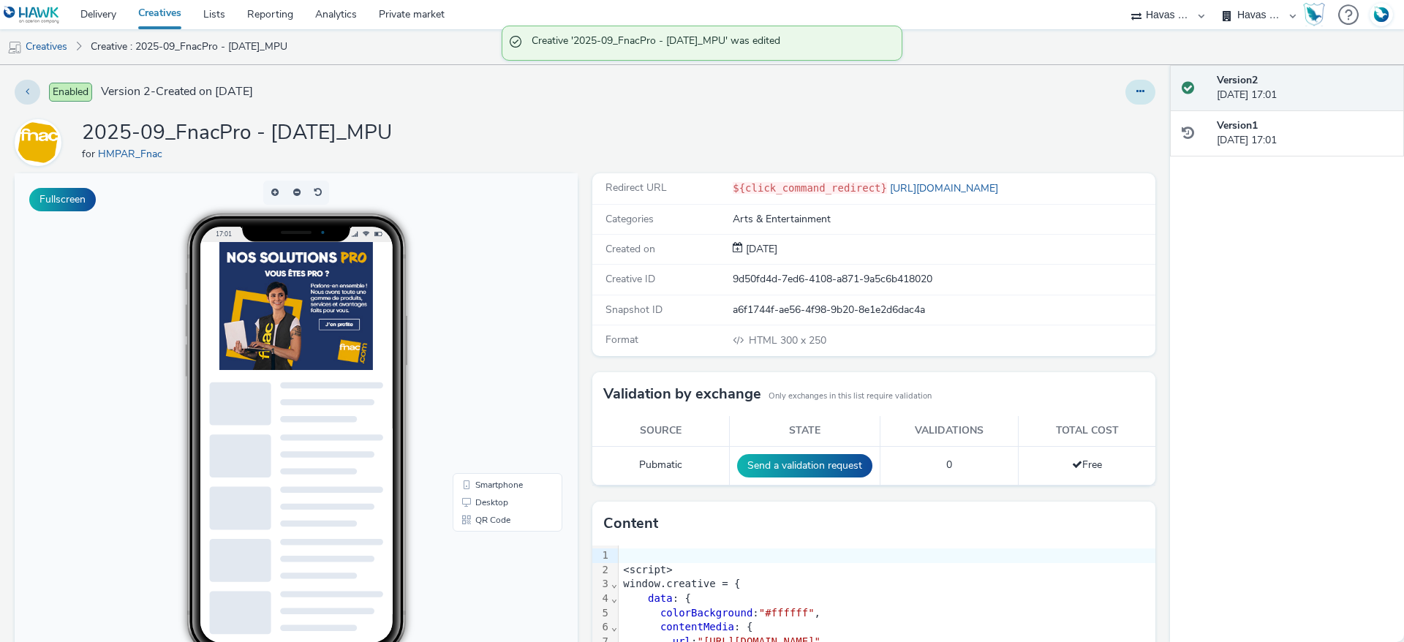
drag, startPoint x: 1119, startPoint y: 102, endPoint x: 1125, endPoint y: 98, distance: 7.5
click at [1125, 101] on button at bounding box center [1140, 92] width 30 height 25
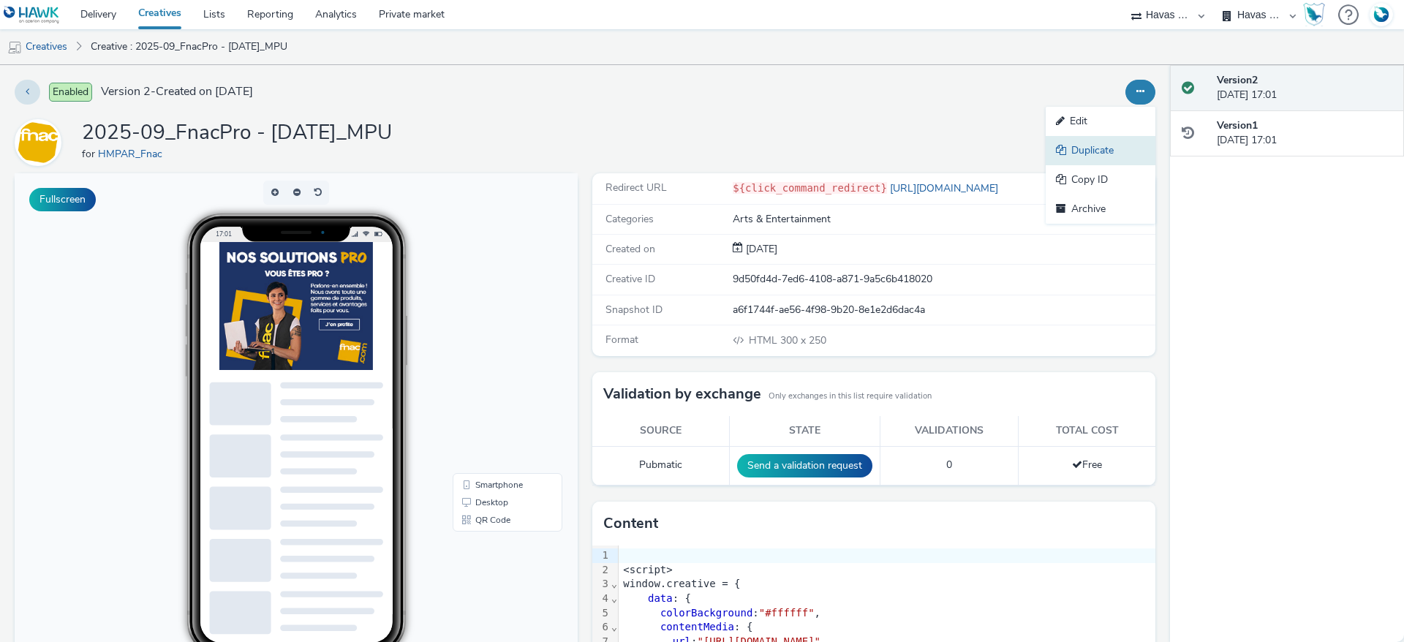
click at [1108, 149] on link "Duplicate" at bounding box center [1100, 150] width 110 height 29
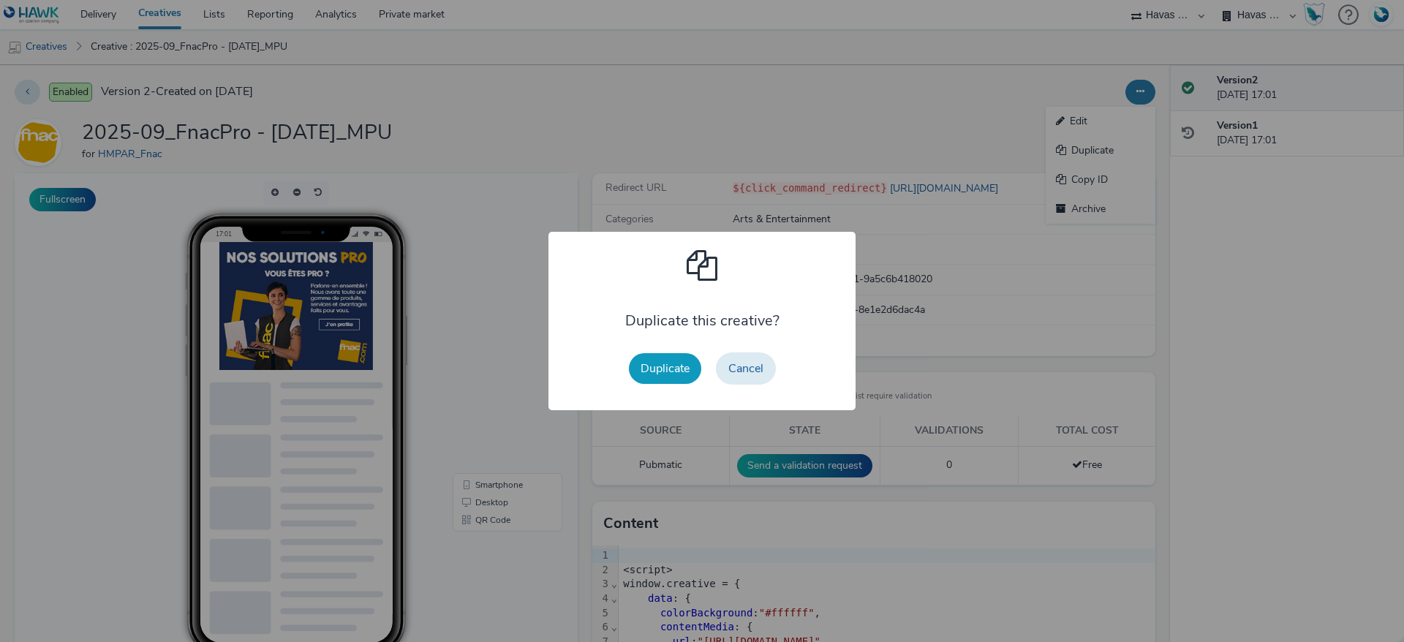
click at [652, 379] on button "Duplicate" at bounding box center [665, 368] width 72 height 31
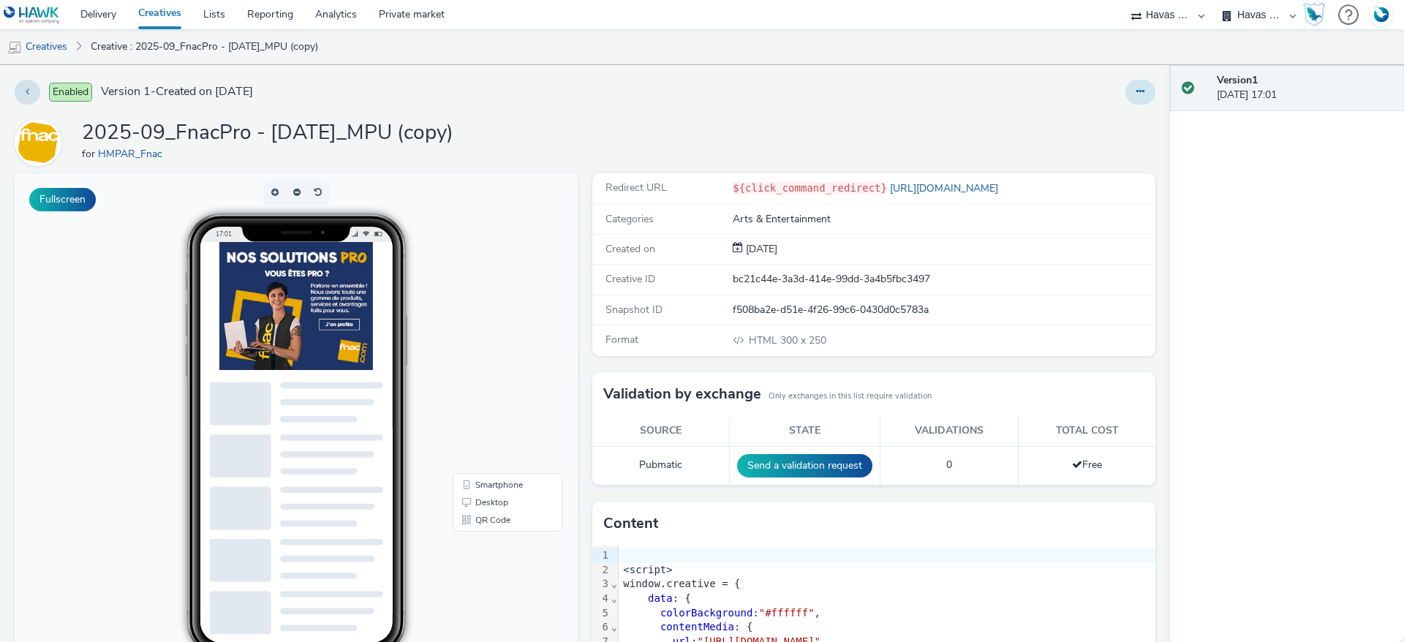
click at [1126, 83] on button at bounding box center [1140, 92] width 30 height 25
click at [1045, 114] on link "Edit" at bounding box center [1100, 121] width 110 height 29
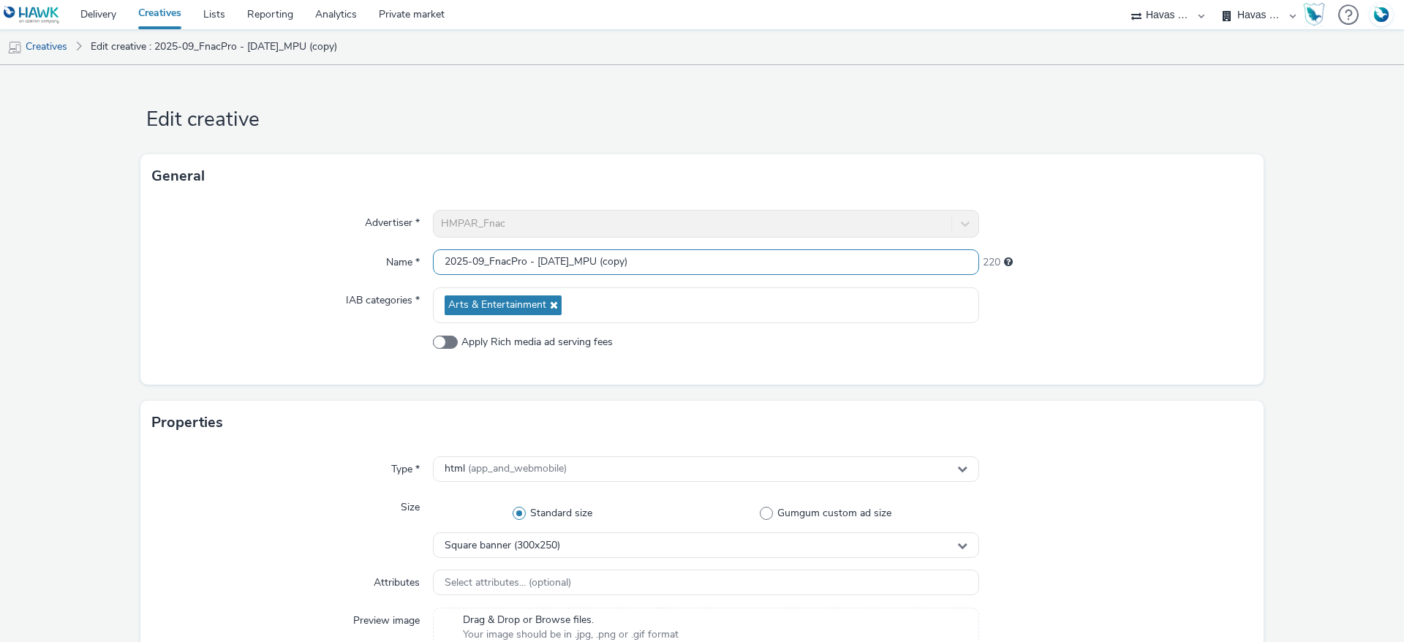
drag, startPoint x: 667, startPoint y: 251, endPoint x: 571, endPoint y: 251, distance: 95.8
click at [571, 251] on input "2025-09_FnacPro - [DATE]_MPU (copy)" at bounding box center [706, 262] width 546 height 26
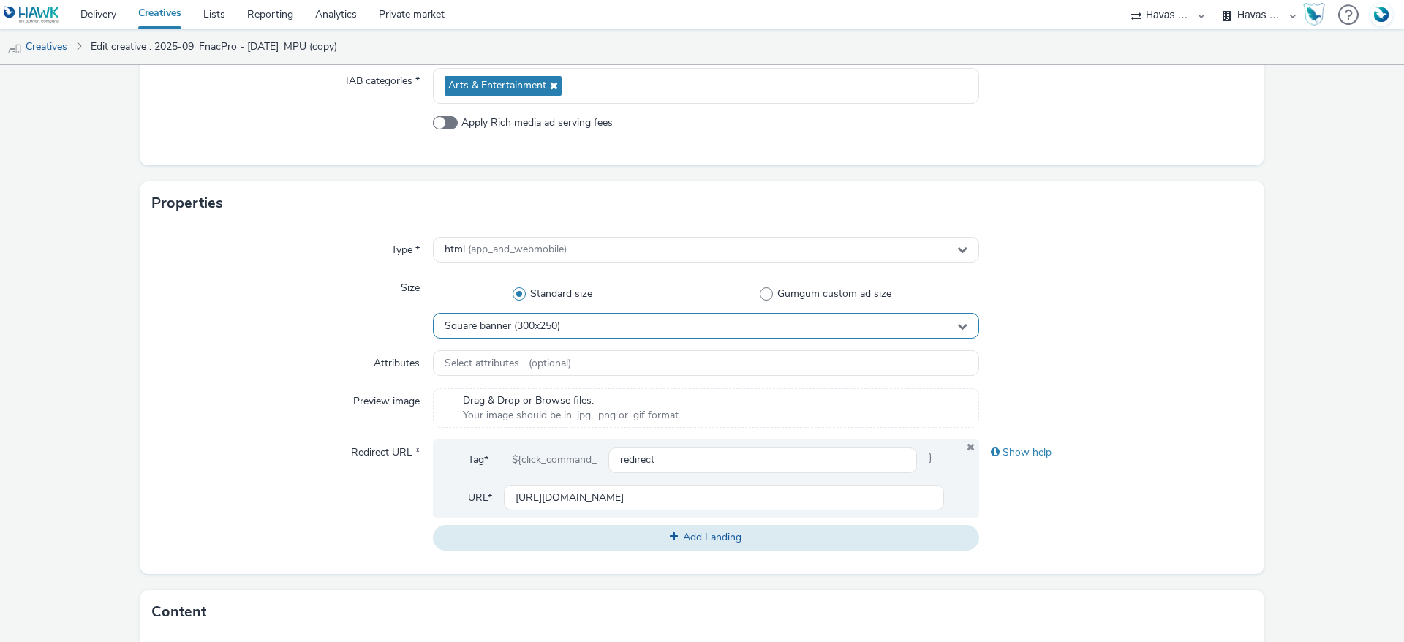
type input "2025-09_FnacPro - [DATE]_Banner"
click at [563, 320] on div "Square banner (300x250)" at bounding box center [706, 326] width 546 height 26
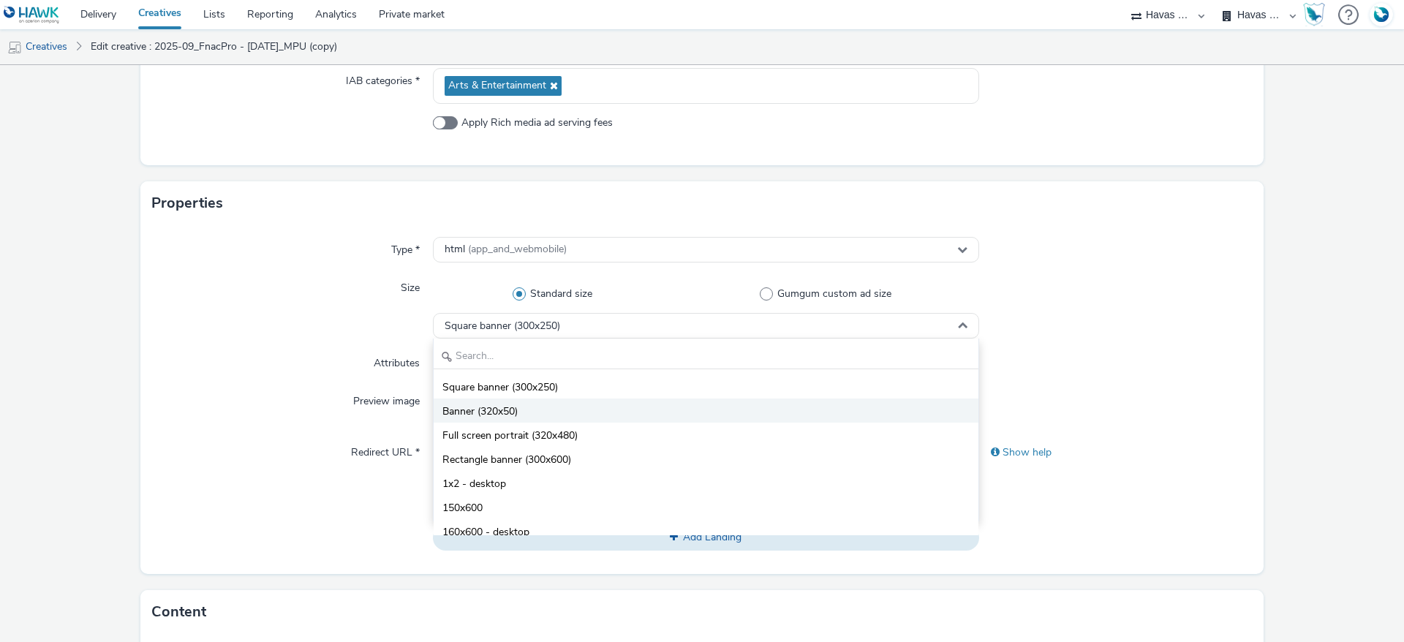
click at [540, 414] on li "Banner (320x50)" at bounding box center [706, 410] width 545 height 24
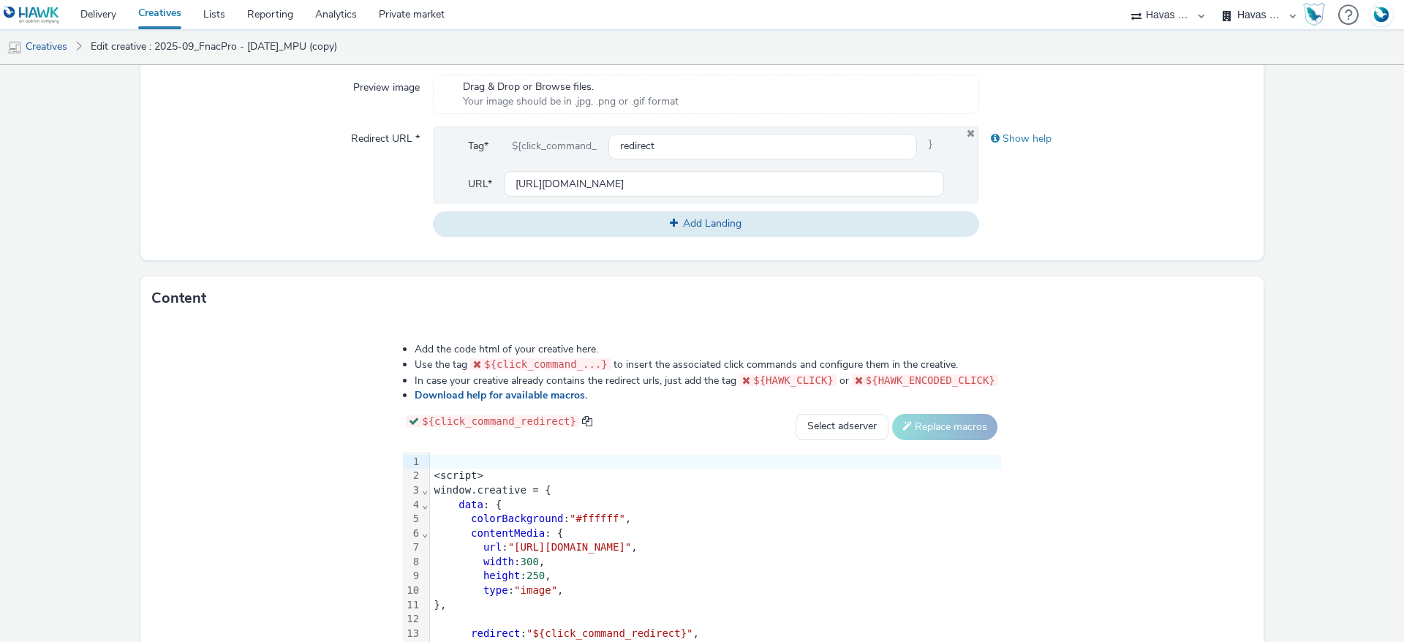
scroll to position [548, 0]
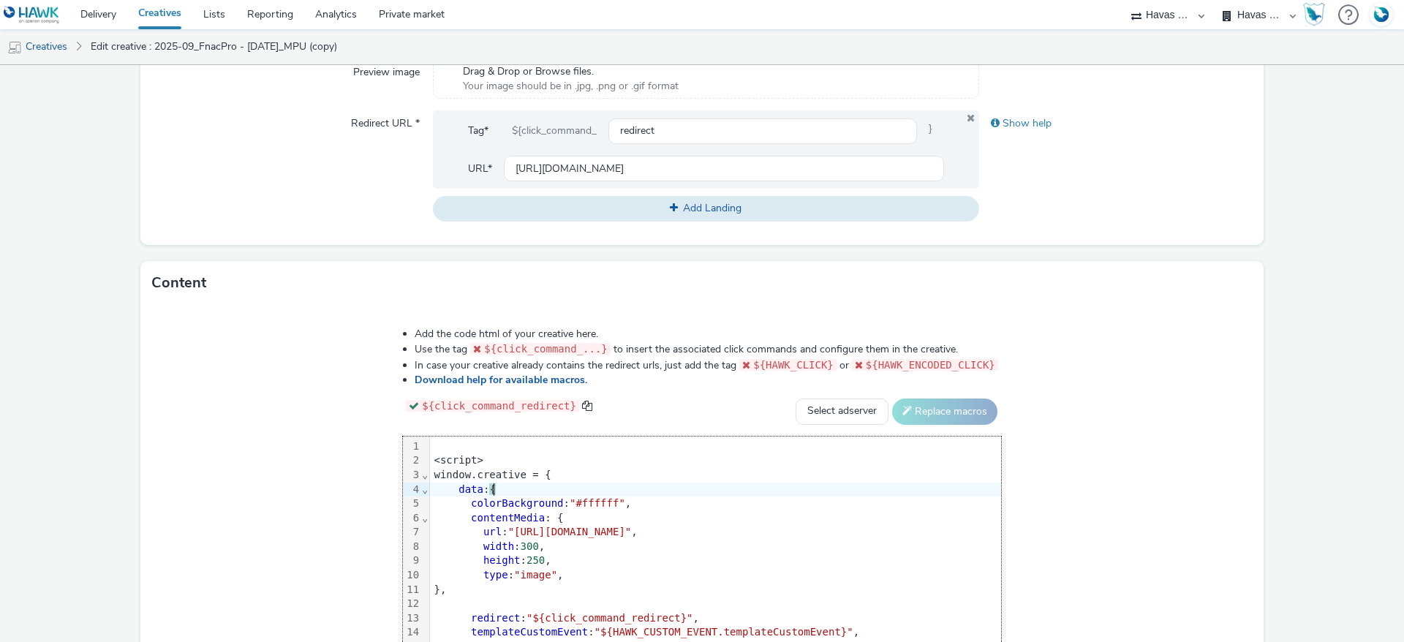
click at [430, 493] on div "data : {" at bounding box center [928, 490] width 996 height 15
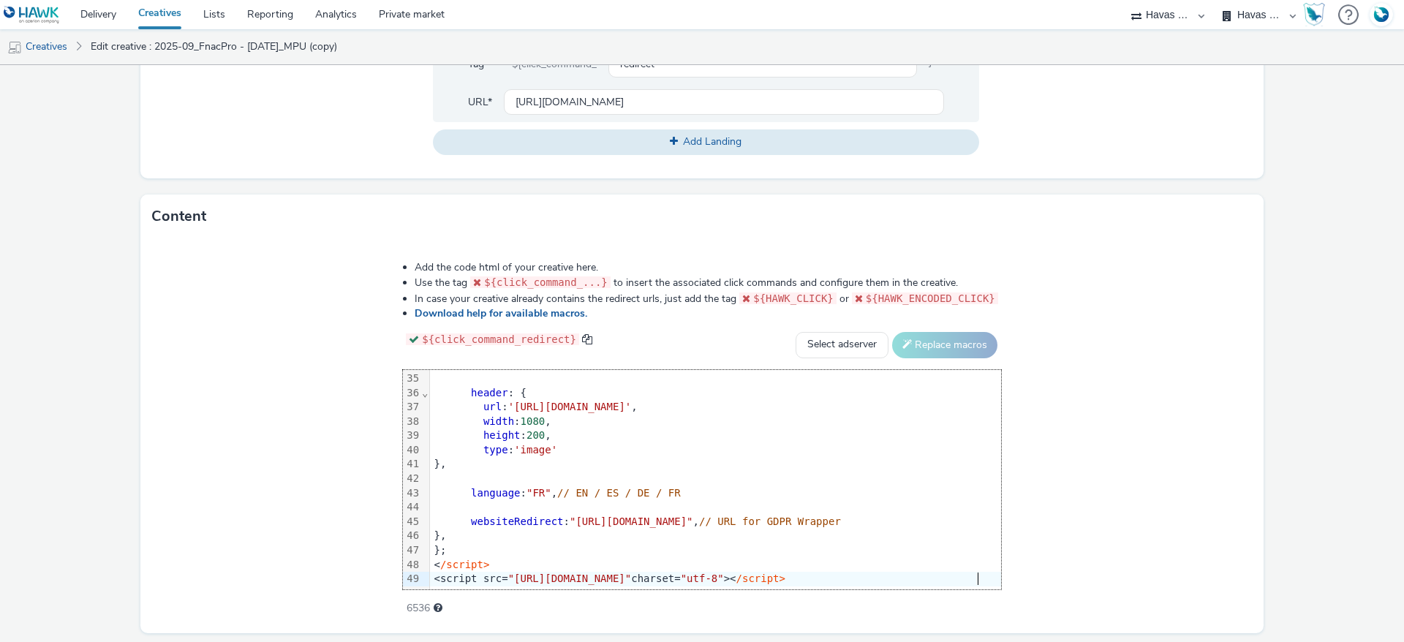
scroll to position [659, 0]
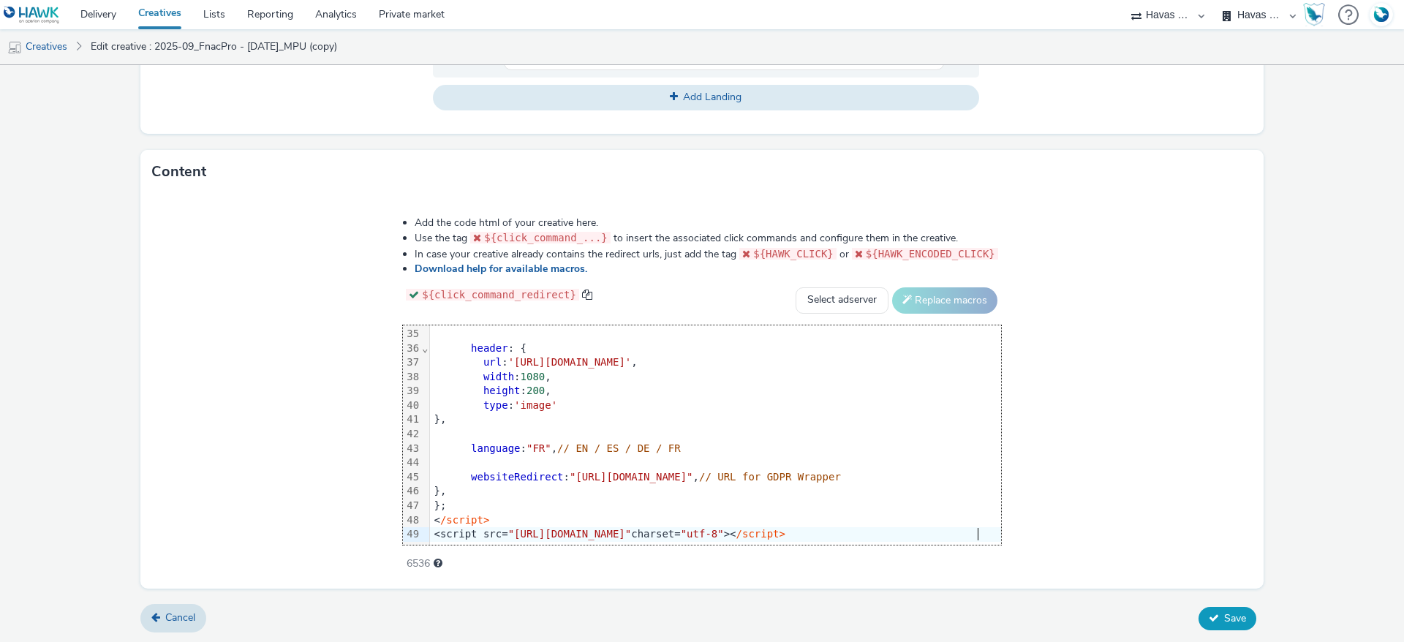
click at [1224, 616] on span "Save" at bounding box center [1235, 618] width 22 height 14
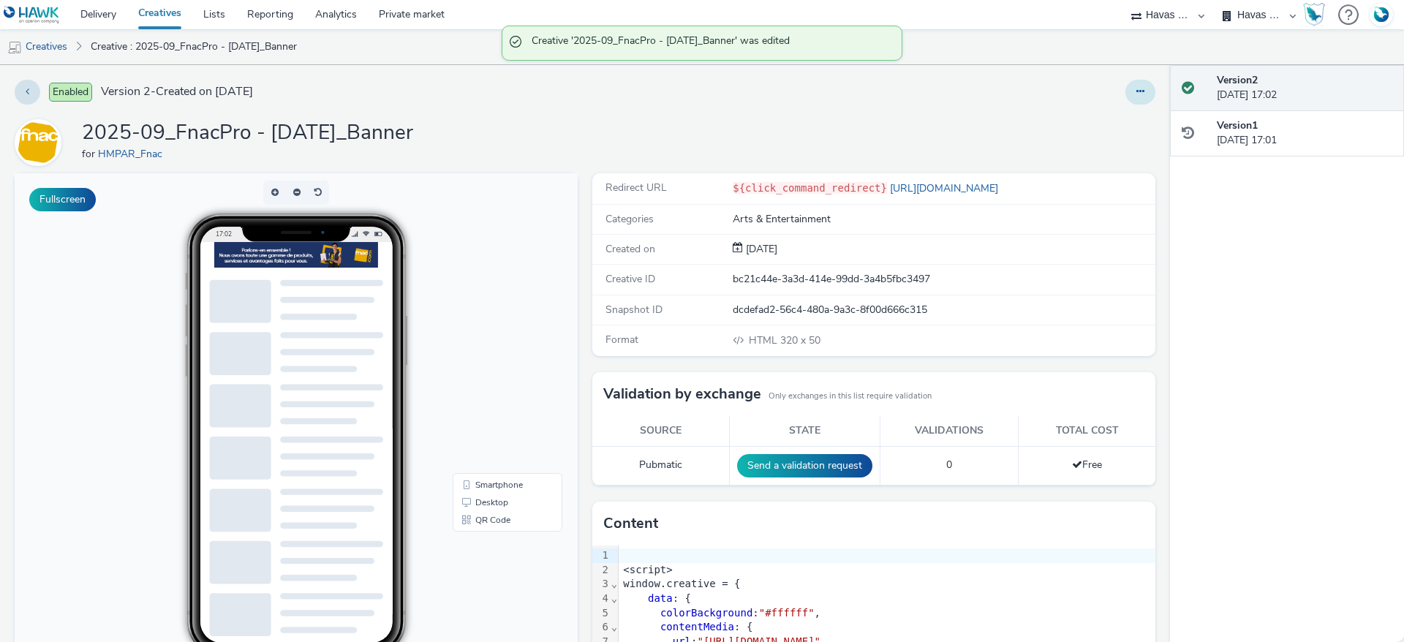
click at [1127, 92] on button at bounding box center [1140, 92] width 30 height 25
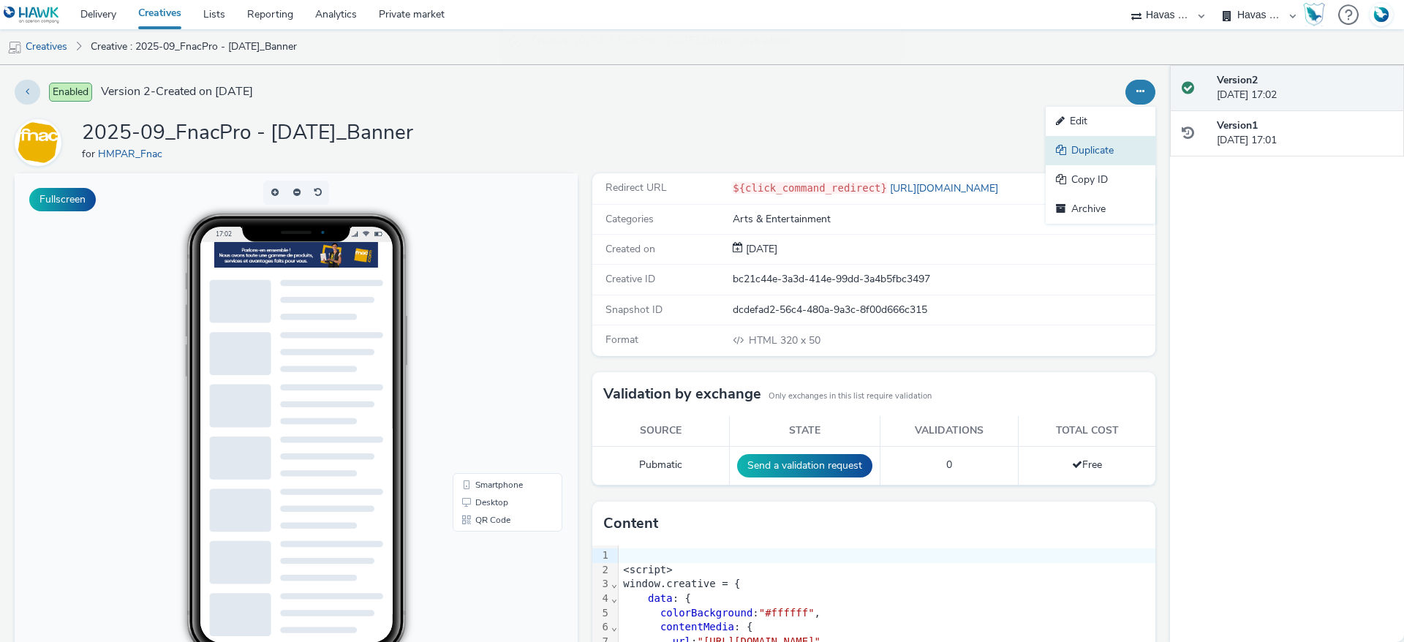
click at [1108, 149] on link "Duplicate" at bounding box center [1100, 150] width 110 height 29
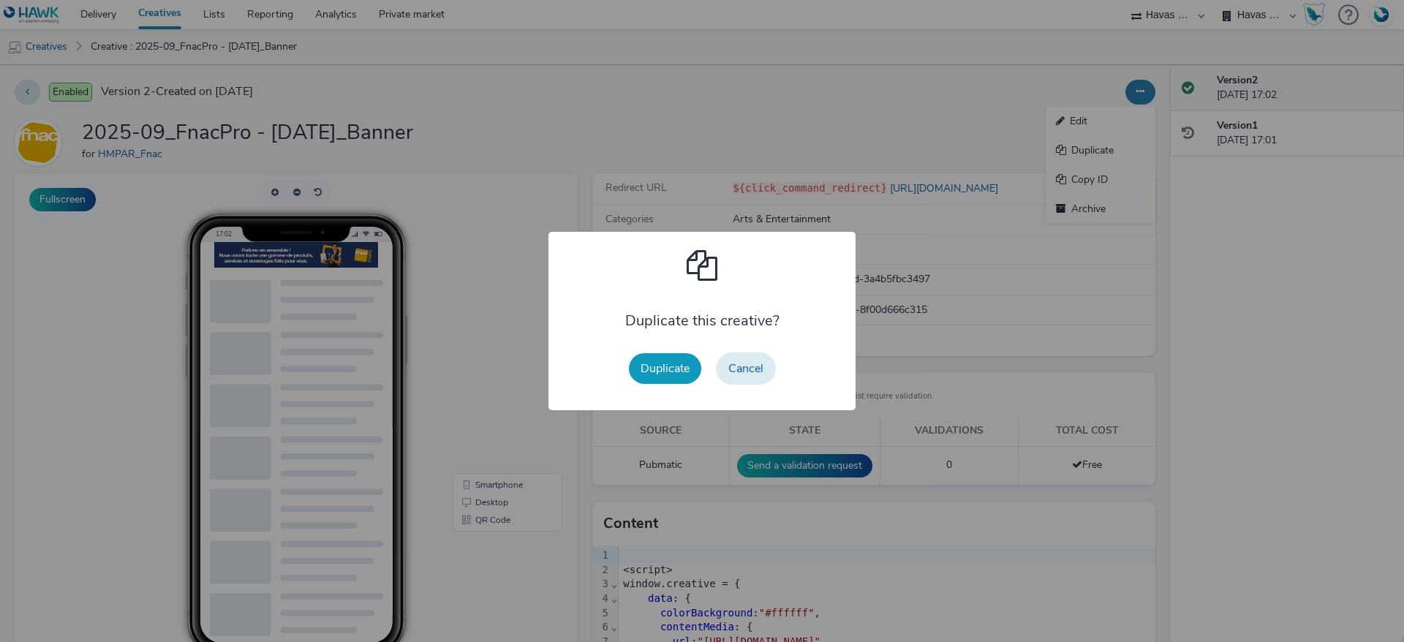
click at [656, 364] on button "Duplicate" at bounding box center [665, 368] width 72 height 31
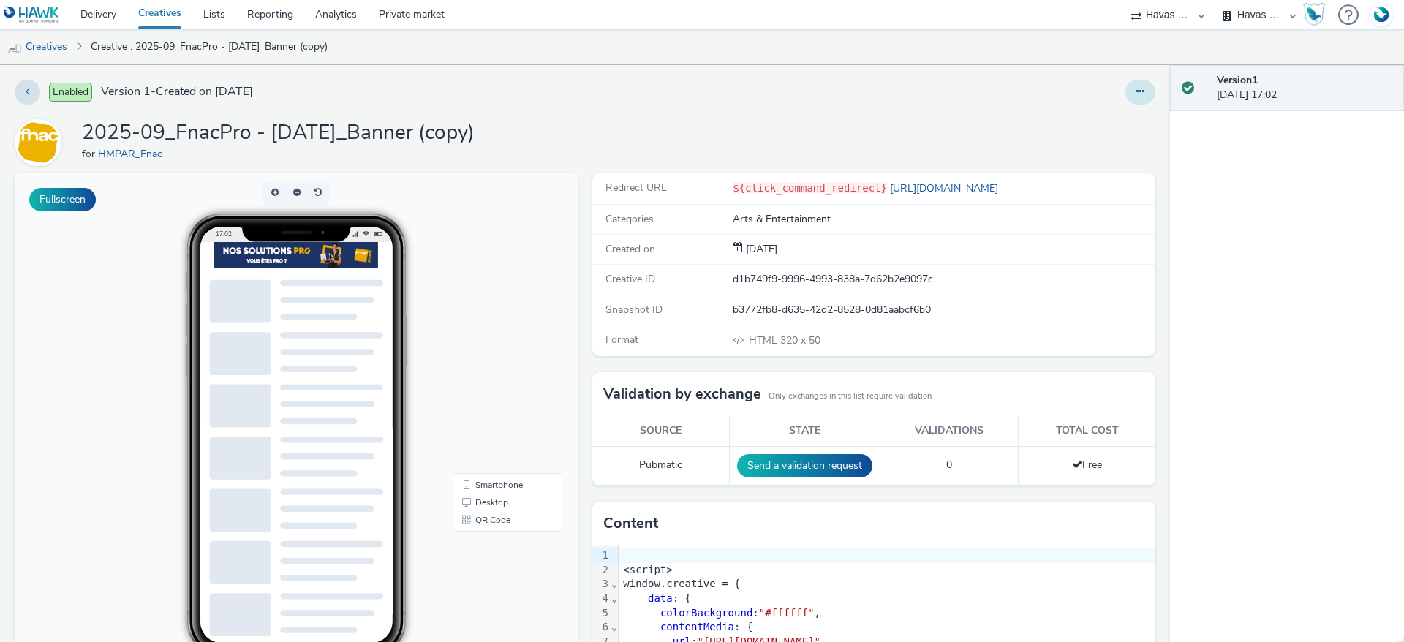
click at [1125, 98] on button at bounding box center [1140, 92] width 30 height 25
click at [1084, 113] on link "Edit" at bounding box center [1100, 121] width 110 height 29
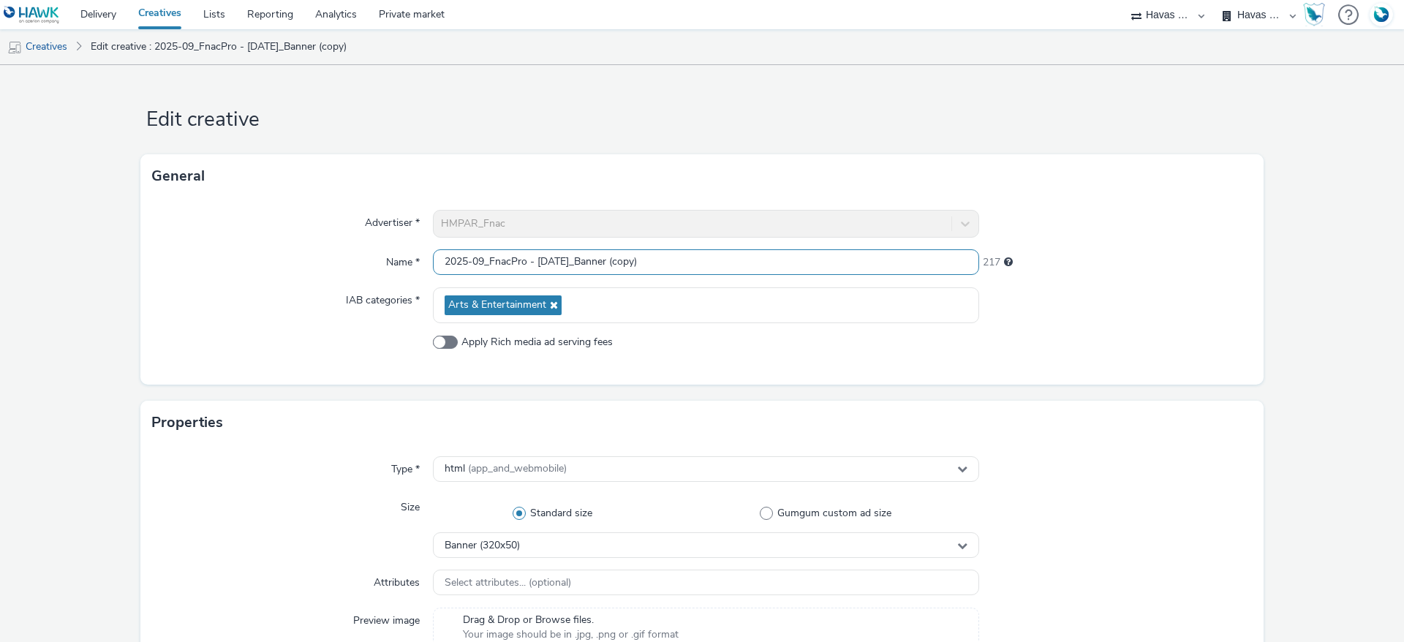
drag, startPoint x: 655, startPoint y: 257, endPoint x: 569, endPoint y: 254, distance: 86.3
click at [569, 254] on input "2025-09_FnacPro - [DATE]_Banner (copy)" at bounding box center [706, 262] width 546 height 26
type input "2025-09_FnacPro - [DATE]_Interstitiel"
click at [1089, 367] on div "Advertiser * HMPAR_Fnac Name * 2025-09_FnacPro - [DATE]_Interstitiel 218 IAB ca…" at bounding box center [701, 291] width 1123 height 186
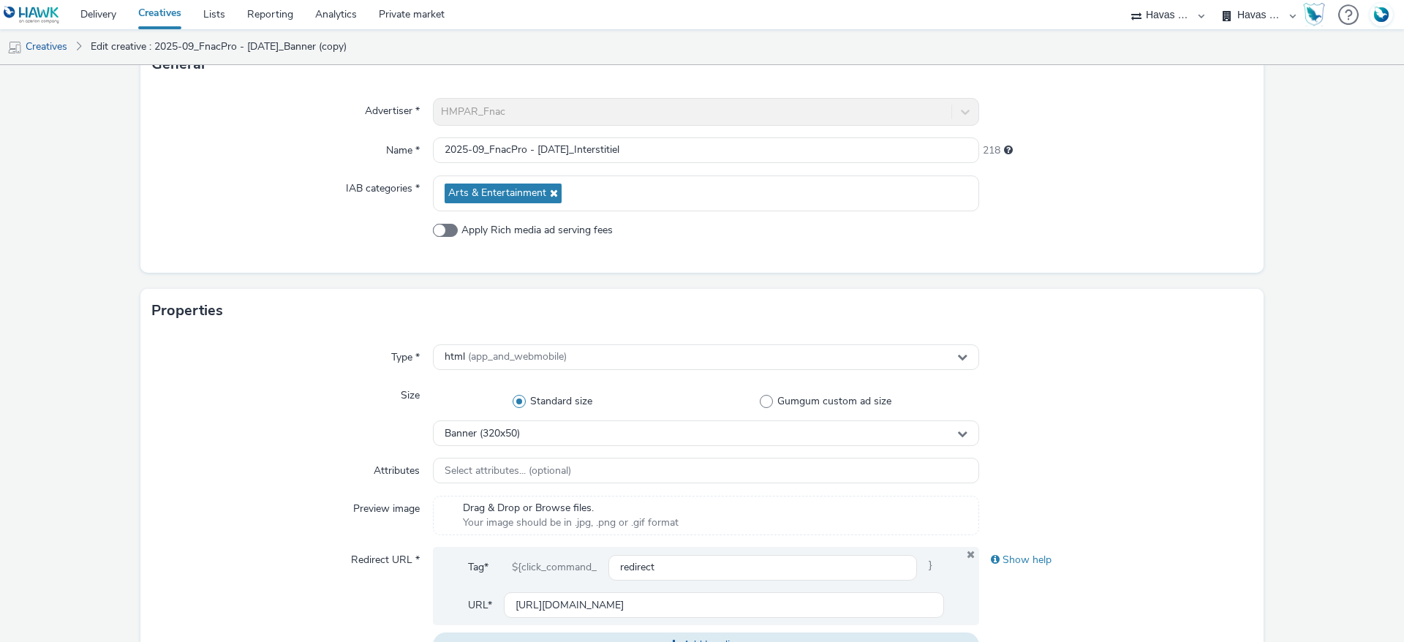
scroll to position [219, 0]
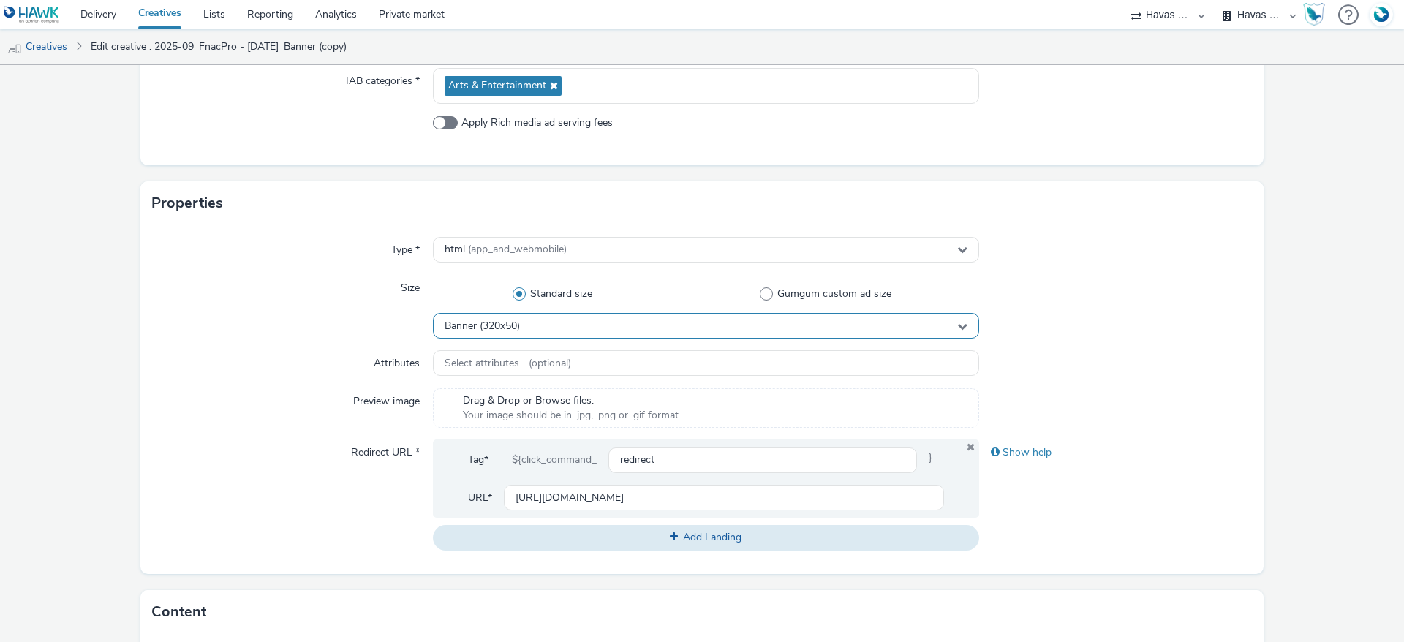
click at [674, 326] on div "Banner (320x50)" at bounding box center [706, 326] width 546 height 26
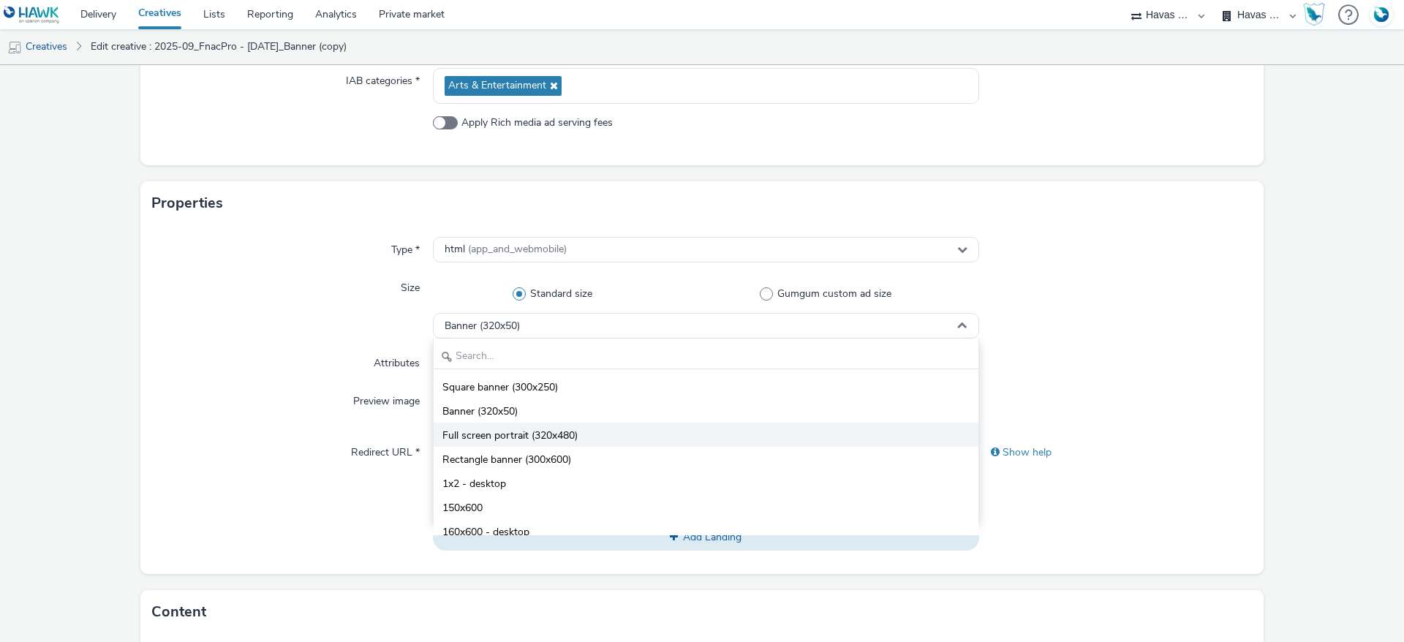
click at [564, 445] on li "Full screen portrait (320x480)" at bounding box center [706, 435] width 545 height 24
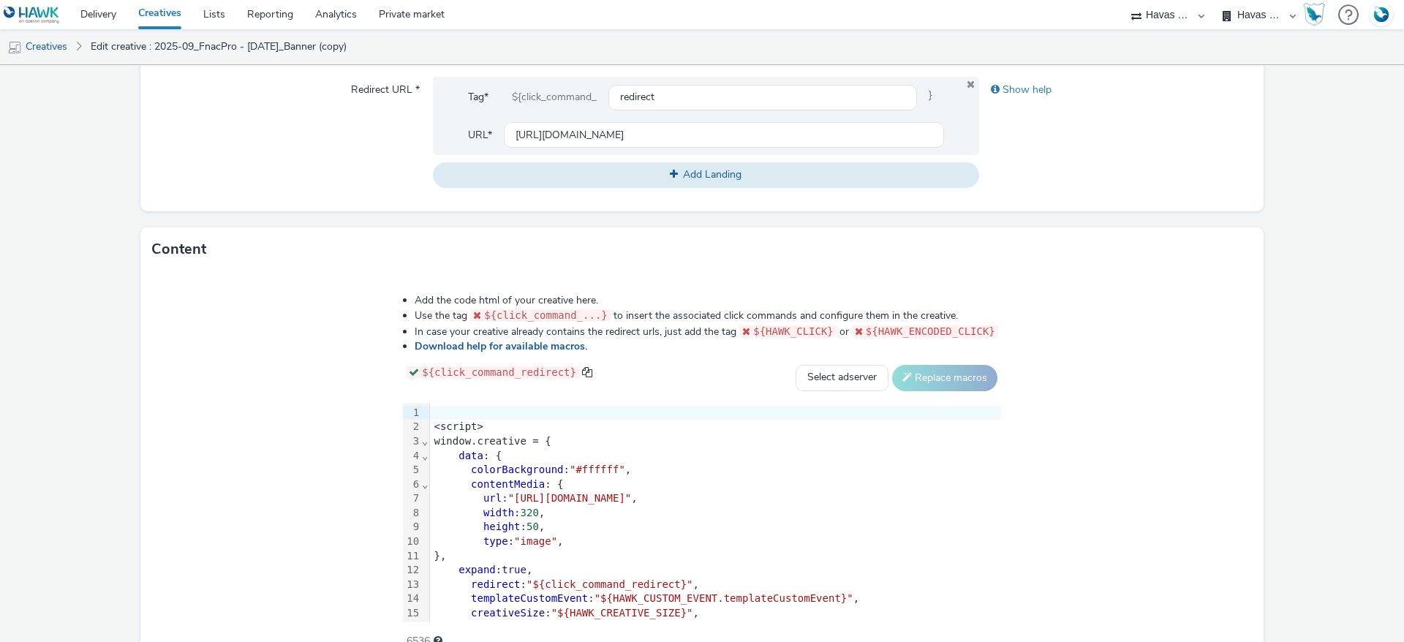
scroll to position [658, 0]
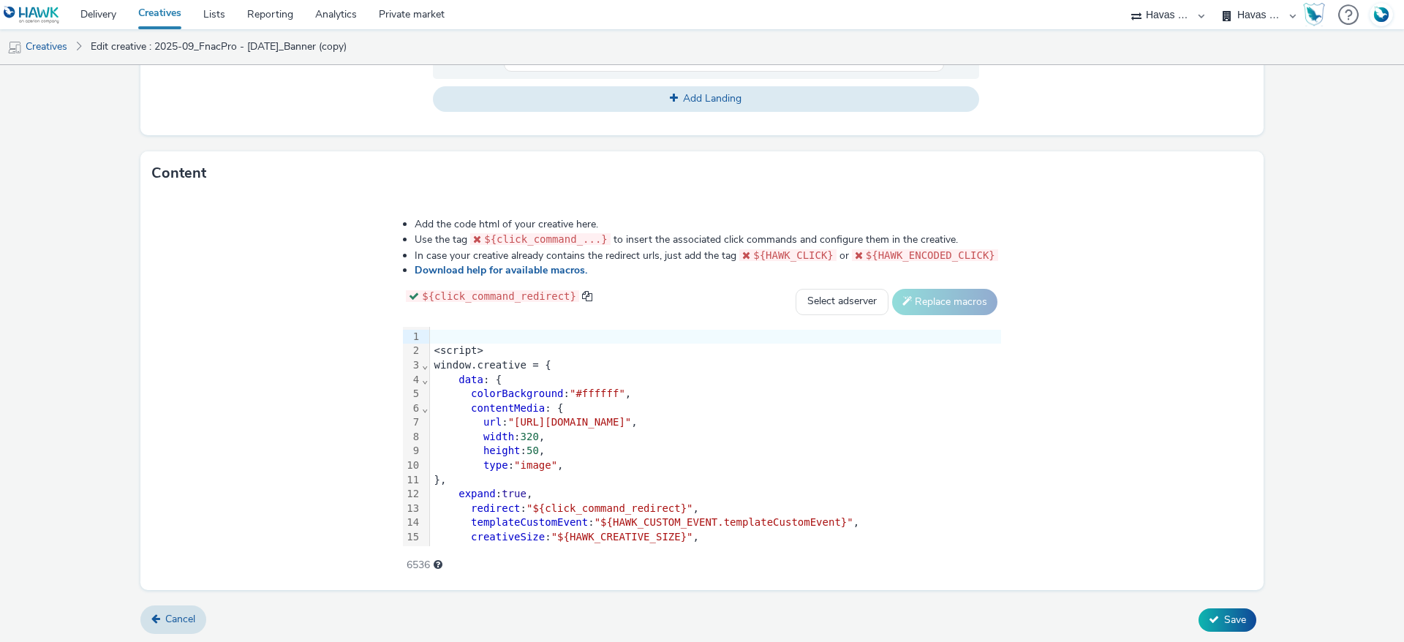
click at [488, 412] on div "contentMedia : {" at bounding box center [715, 408] width 571 height 15
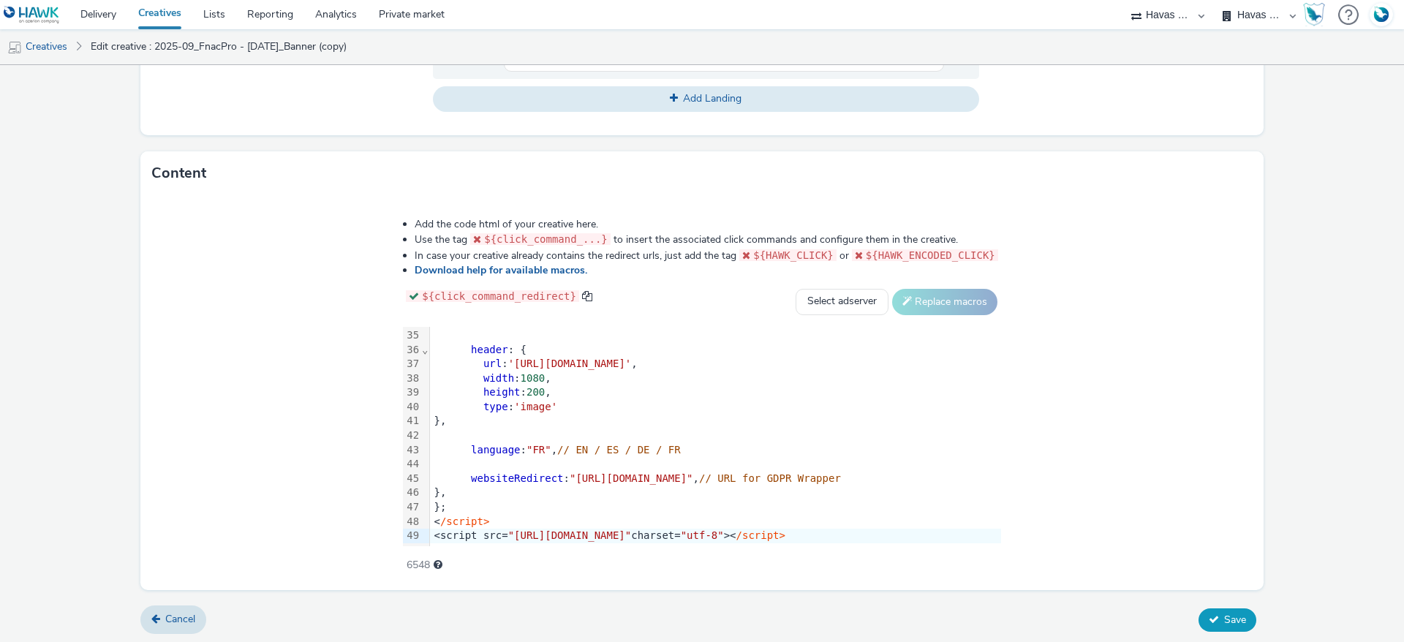
click at [1224, 623] on span "Save" at bounding box center [1235, 620] width 22 height 14
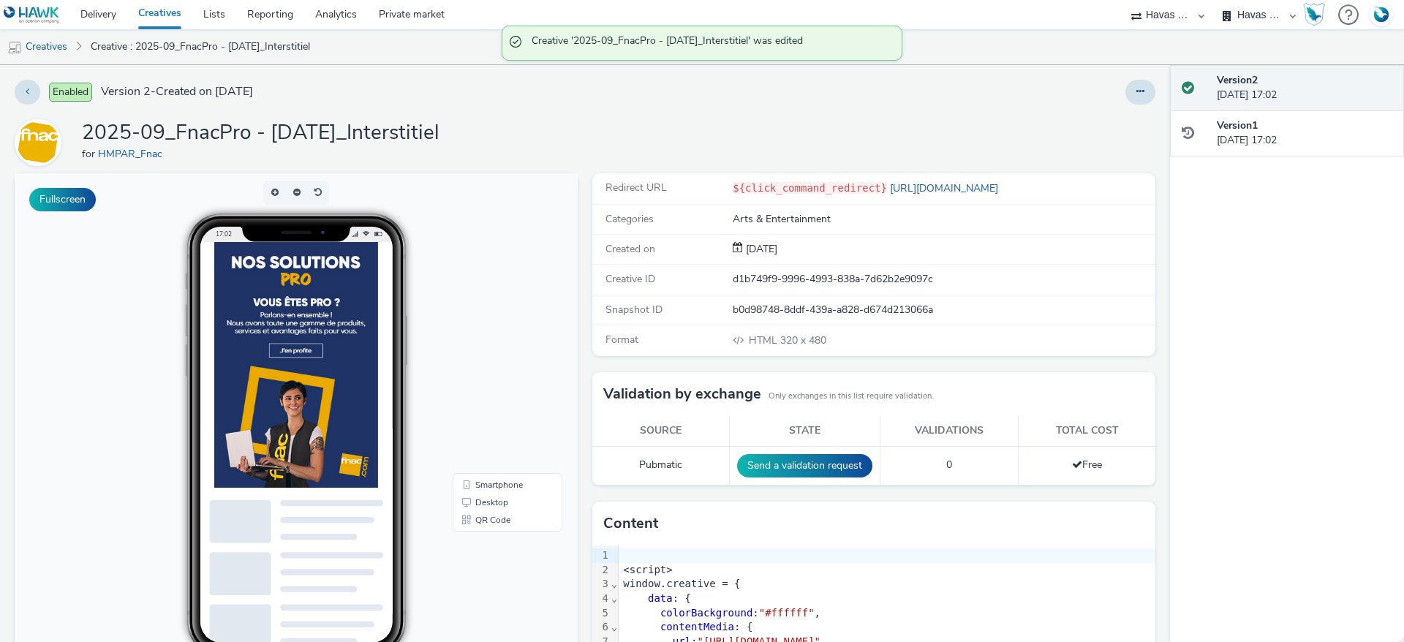
click at [619, 167] on div "Enabled Version 2 - Created on [DATE] 2025-09_FnacPro - [DATE]_Interstitiel for…" at bounding box center [585, 353] width 1170 height 577
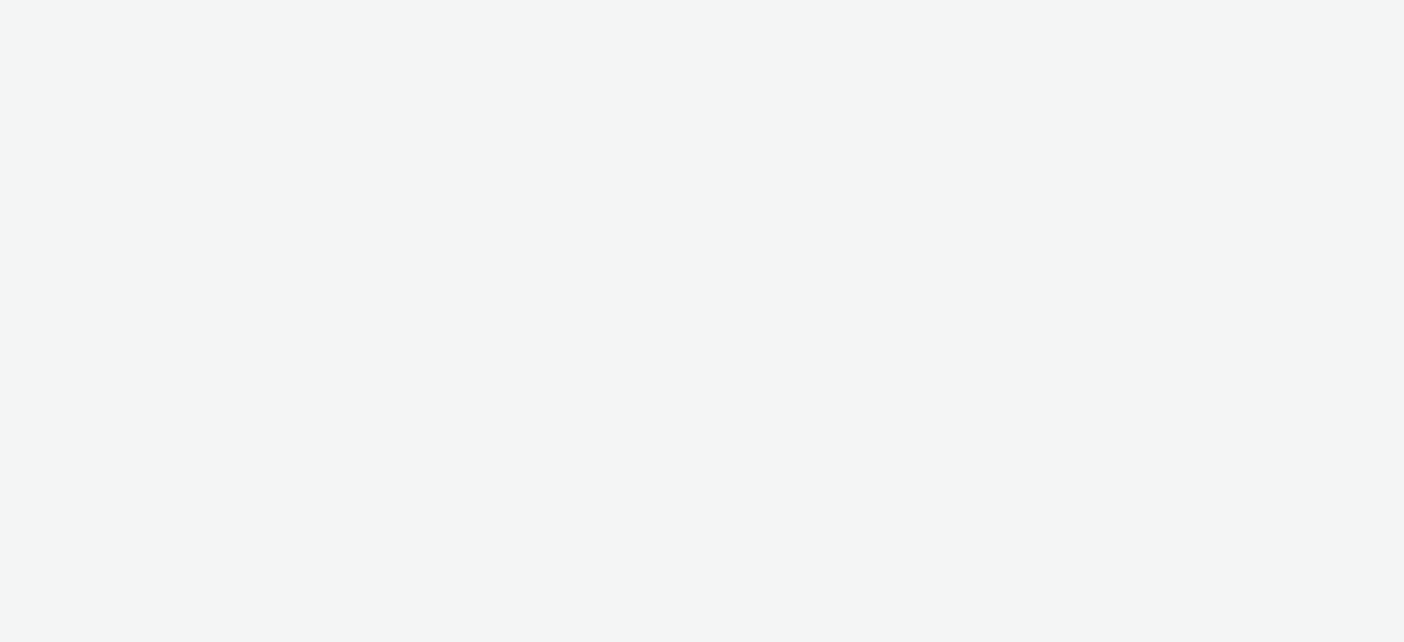
select select "43747a01-9d8e-4dea-a0e4-a98d33cfba61"
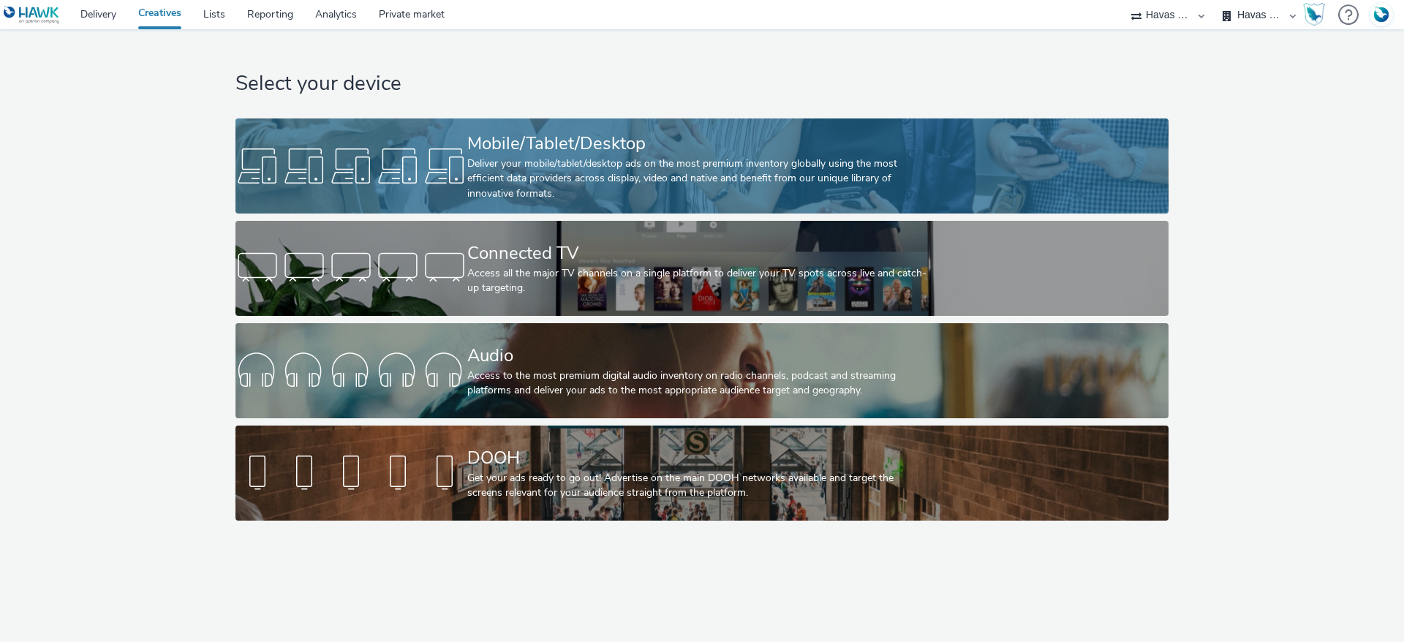
click at [550, 174] on div "Deliver your mobile/tablet/desktop ads on the most premium inventory globally u…" at bounding box center [699, 178] width 464 height 45
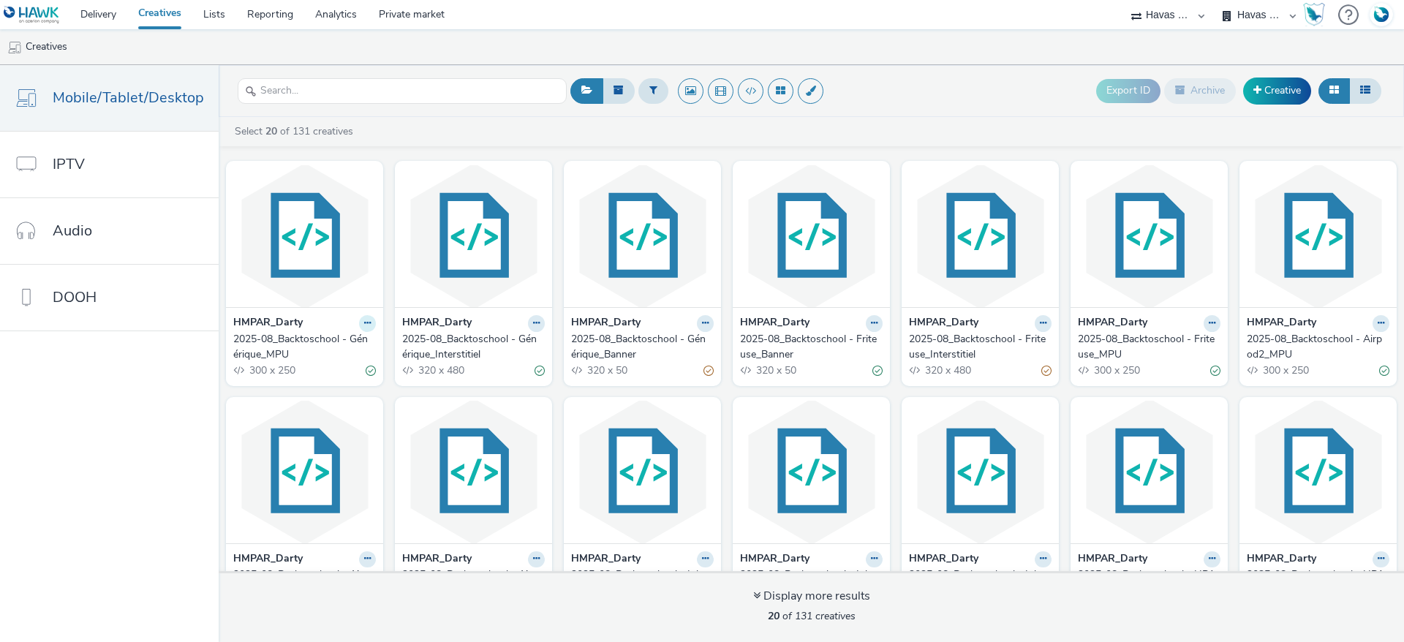
click at [364, 325] on icon at bounding box center [367, 323] width 7 height 9
click at [329, 341] on link "Edit" at bounding box center [321, 348] width 110 height 29
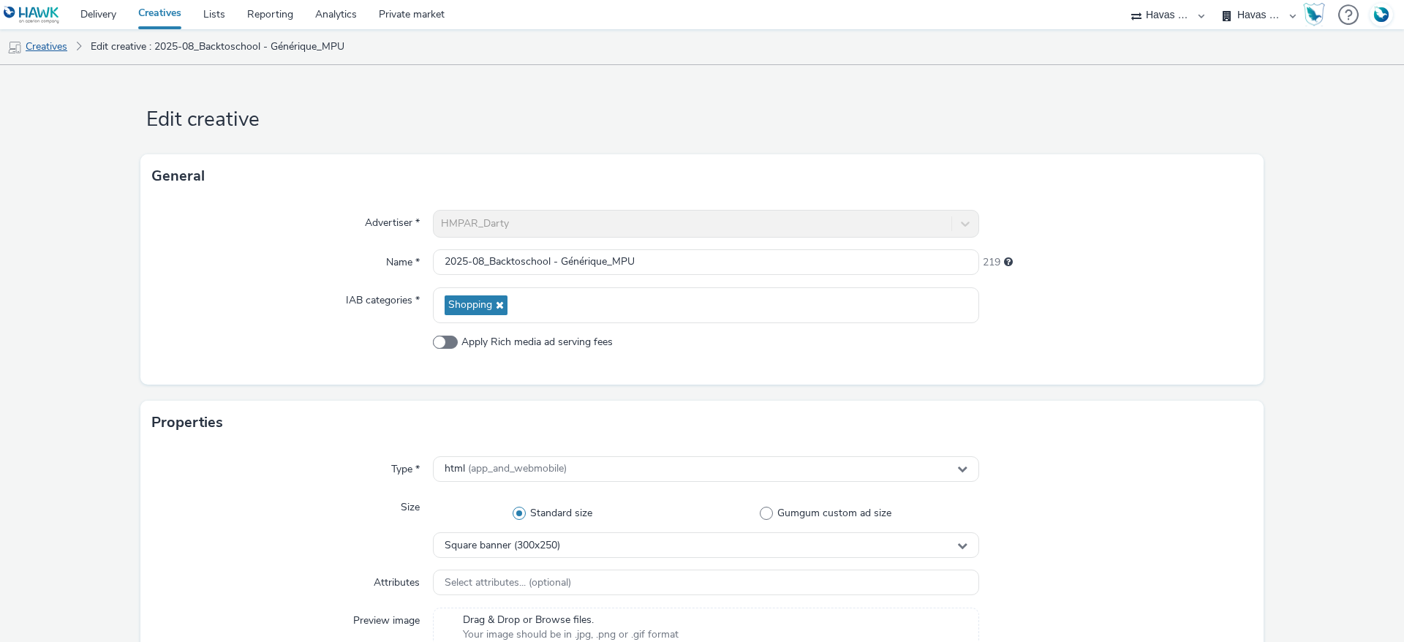
click at [56, 54] on link "Creatives" at bounding box center [37, 46] width 75 height 35
